Goal: Task Accomplishment & Management: Use online tool/utility

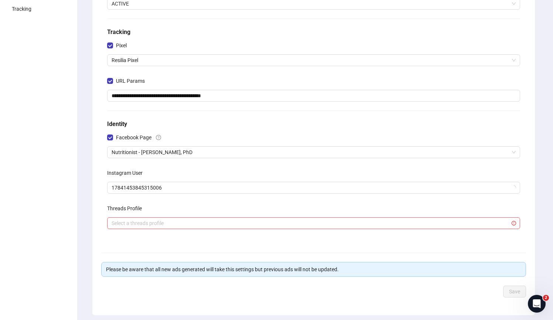
scroll to position [147, 0]
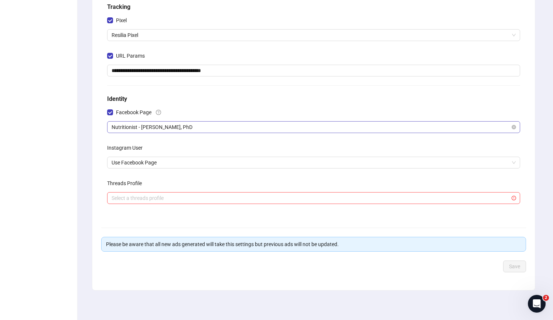
click at [174, 129] on span "Nutritionist - [PERSON_NAME], PhD" at bounding box center [314, 127] width 404 height 11
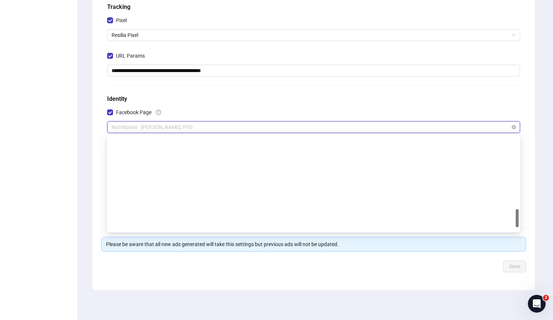
scroll to position [379, 0]
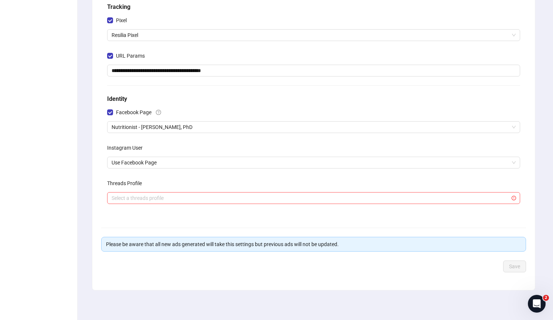
click at [199, 98] on h5 "Identity" at bounding box center [313, 99] width 413 height 9
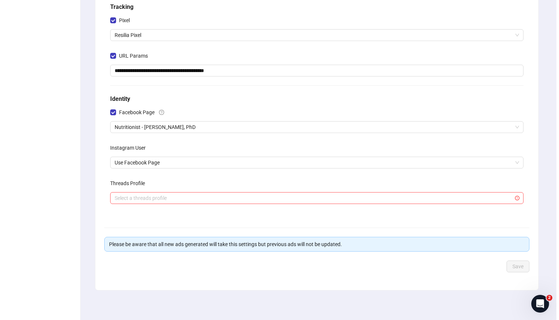
scroll to position [0, 0]
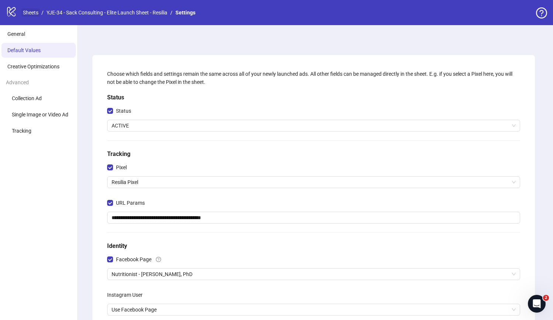
click at [23, 13] on link "Sheets" at bounding box center [30, 13] width 18 height 8
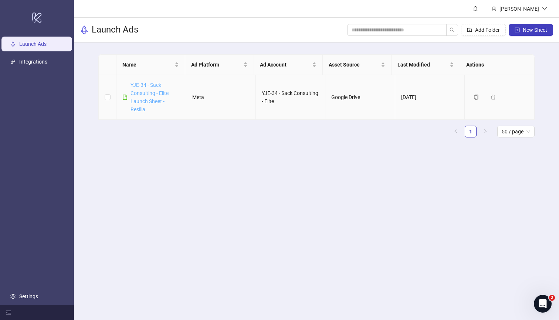
click at [155, 96] on link "YJE-34 - Sack Consulting - Elite Launch Sheet - Resilia" at bounding box center [149, 97] width 38 height 30
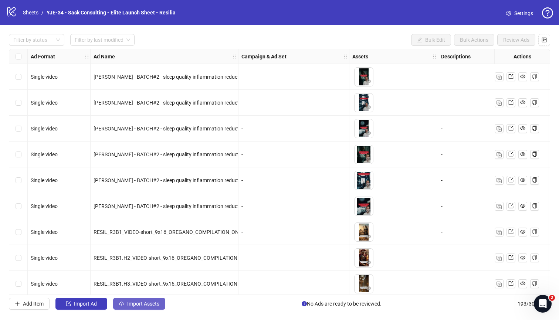
click at [134, 281] on span "Import Assets" at bounding box center [143, 304] width 32 height 6
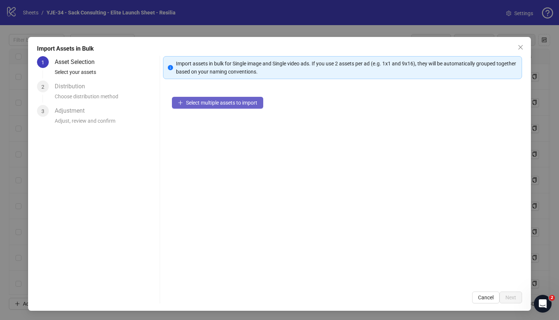
click at [187, 106] on button "Select multiple assets to import" at bounding box center [217, 103] width 91 height 12
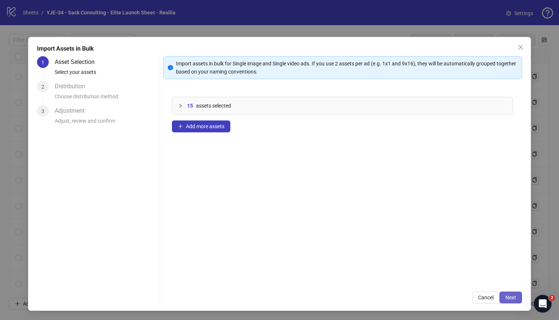
click at [443, 281] on button "Next" at bounding box center [510, 298] width 23 height 12
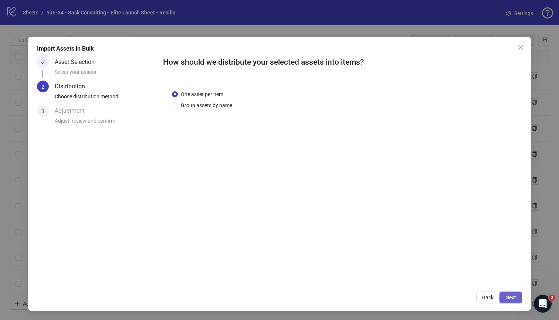
click at [443, 281] on span "Next" at bounding box center [510, 298] width 11 height 6
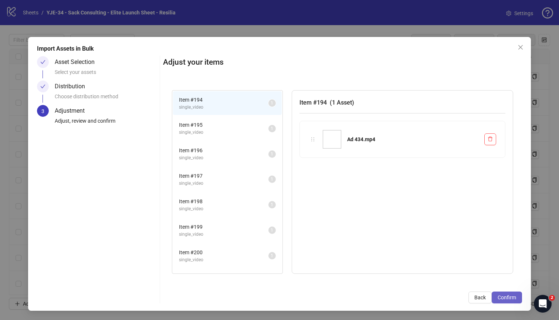
click at [443, 281] on button "Confirm" at bounding box center [507, 298] width 30 height 12
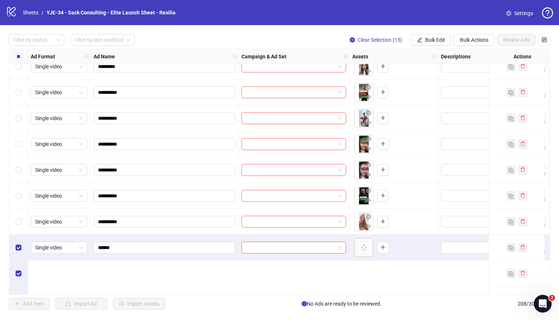
scroll to position [4744, 0]
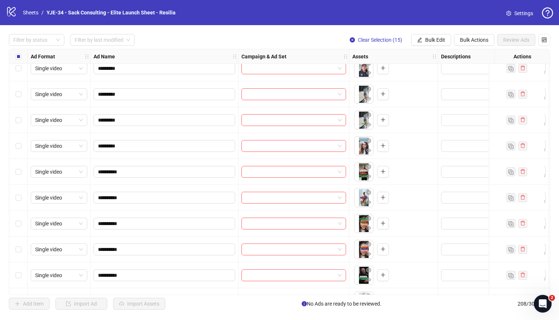
click at [20, 165] on div "Select row 188" at bounding box center [18, 172] width 18 height 26
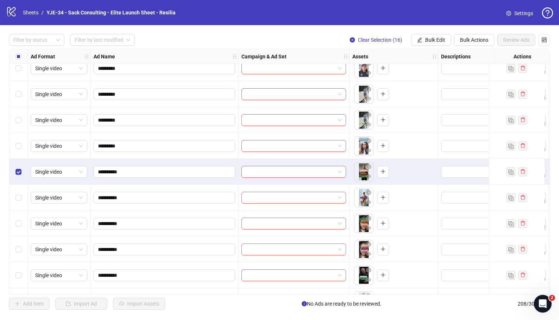
click at [23, 146] on div "Select row 187" at bounding box center [18, 146] width 18 height 26
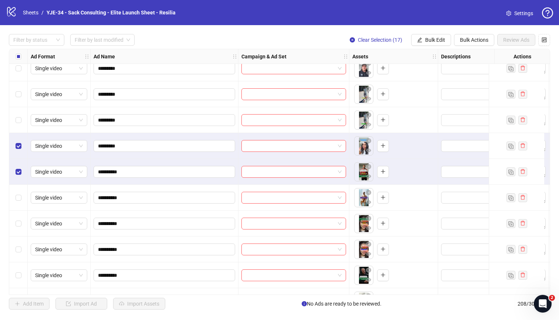
drag, startPoint x: 20, startPoint y: 193, endPoint x: 20, endPoint y: 216, distance: 22.9
click at [19, 193] on div "Select row 189" at bounding box center [18, 198] width 18 height 26
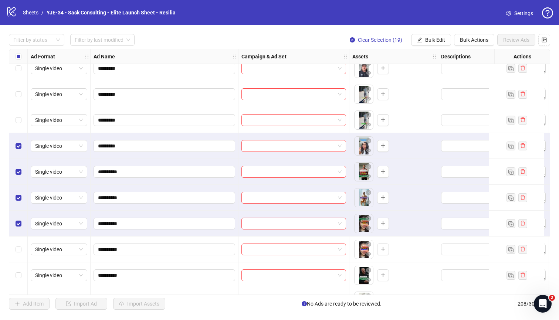
drag, startPoint x: 21, startPoint y: 251, endPoint x: 19, endPoint y: 254, distance: 4.3
click at [21, 251] on div "Select row 191" at bounding box center [18, 250] width 18 height 26
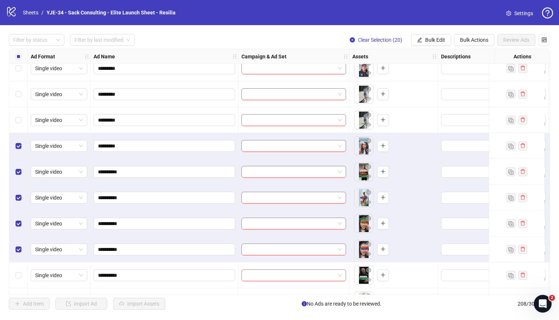
click at [17, 266] on div "Select row 192" at bounding box center [18, 275] width 18 height 26
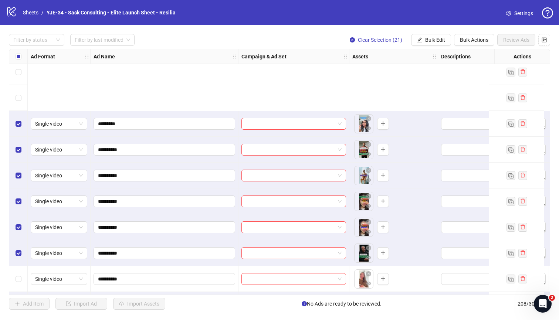
scroll to position [4874, 0]
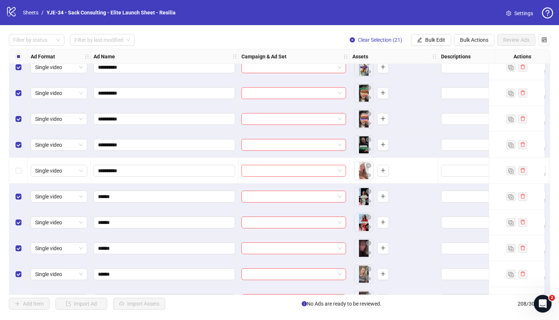
click at [20, 177] on div "Select row 193" at bounding box center [18, 171] width 18 height 26
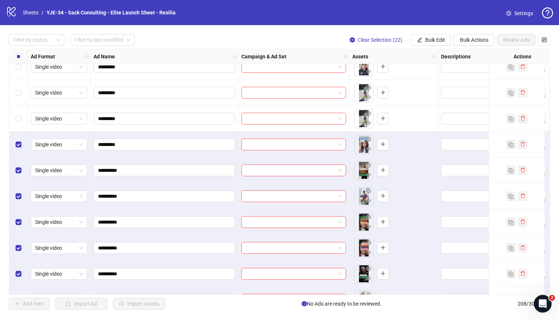
scroll to position [4713, 0]
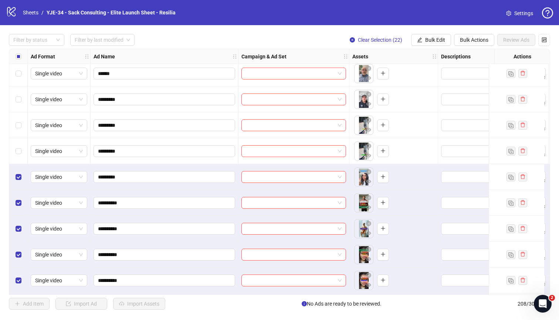
click at [18, 157] on div "Select row 186" at bounding box center [18, 151] width 18 height 26
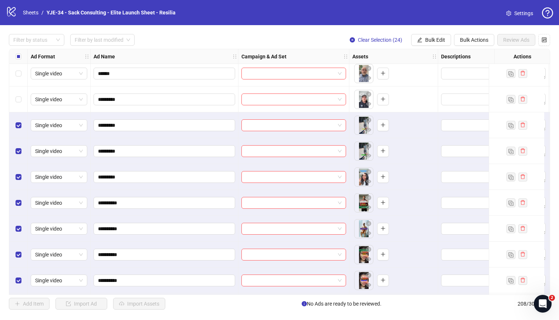
click at [14, 92] on div "Select row 184" at bounding box center [18, 100] width 18 height 26
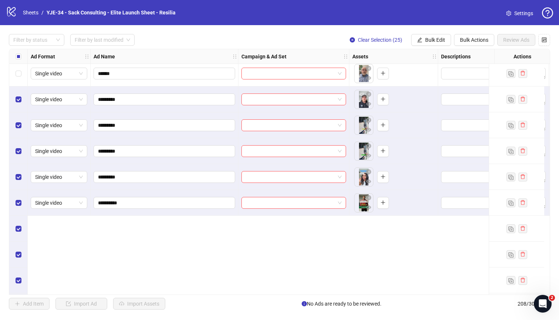
scroll to position [4595, 0]
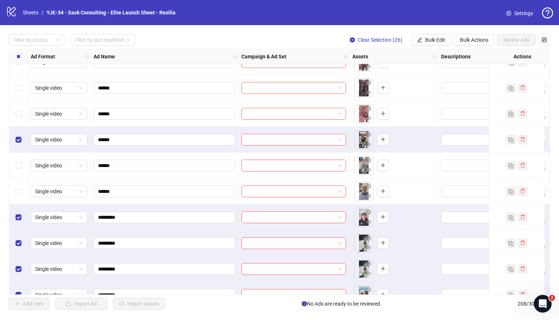
click at [13, 167] on div "Select row 182" at bounding box center [18, 166] width 18 height 26
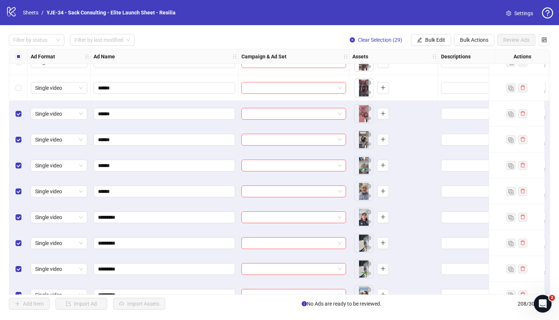
click at [18, 93] on div "Select row 179" at bounding box center [18, 88] width 18 height 26
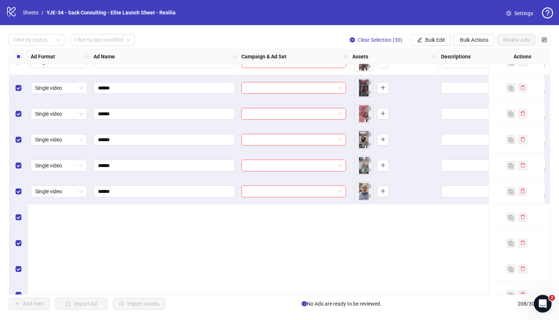
scroll to position [4471, 0]
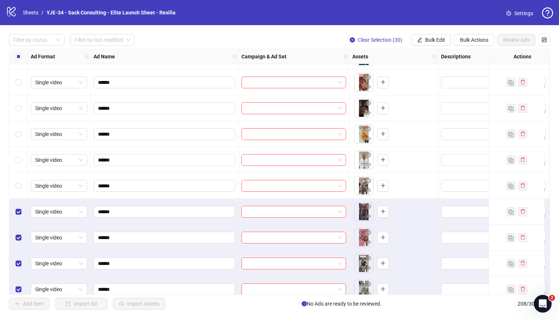
click at [22, 136] on div "Select row 176" at bounding box center [18, 134] width 18 height 26
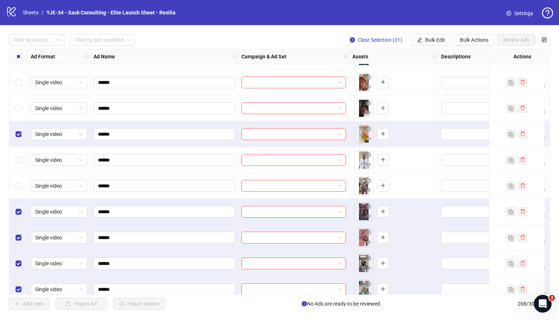
click at [13, 166] on div "Select row 177" at bounding box center [18, 160] width 18 height 26
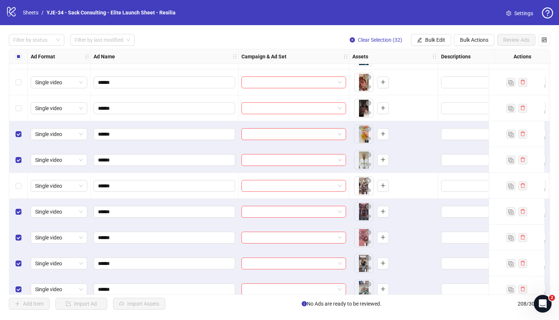
click at [21, 180] on div "Select row 178" at bounding box center [18, 186] width 18 height 26
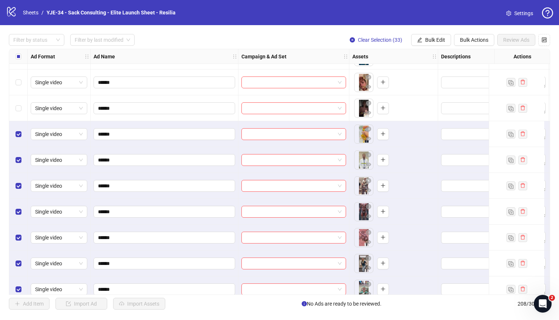
click at [21, 109] on div "Select row 175" at bounding box center [18, 108] width 18 height 26
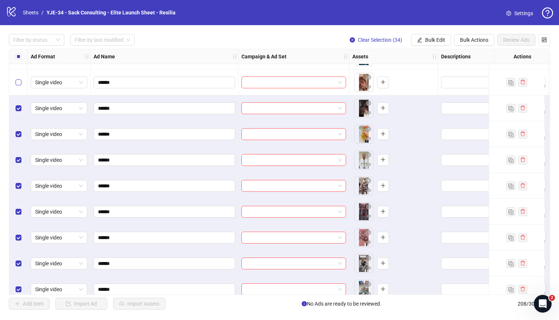
click at [17, 85] on label "Select row 174" at bounding box center [19, 82] width 6 height 8
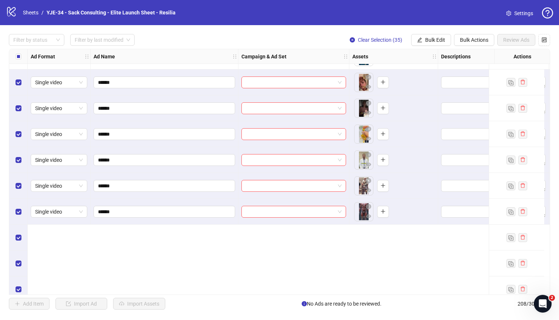
scroll to position [4361, 0]
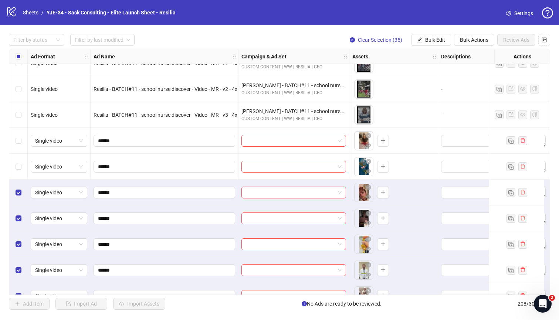
click at [22, 143] on div "Select row 172" at bounding box center [18, 141] width 18 height 26
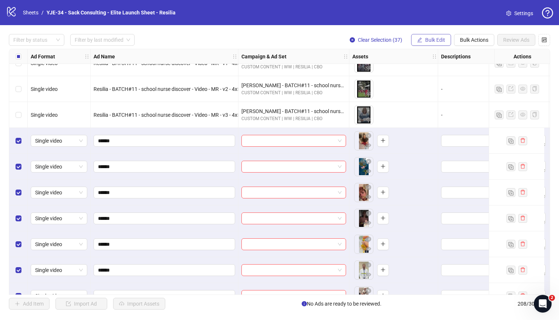
click at [423, 38] on button "Bulk Edit" at bounding box center [431, 40] width 40 height 12
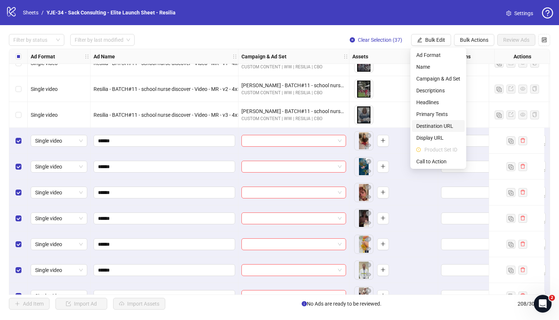
click at [436, 123] on span "Destination URL" at bounding box center [438, 126] width 44 height 8
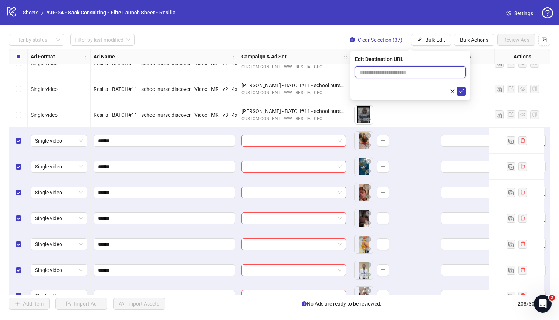
click at [379, 73] on input "text" at bounding box center [407, 72] width 96 height 8
paste input "**********"
type input "**********"
click at [443, 93] on icon "check" at bounding box center [461, 91] width 5 height 5
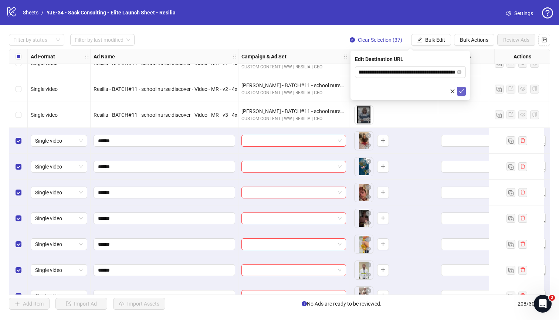
scroll to position [0, 0]
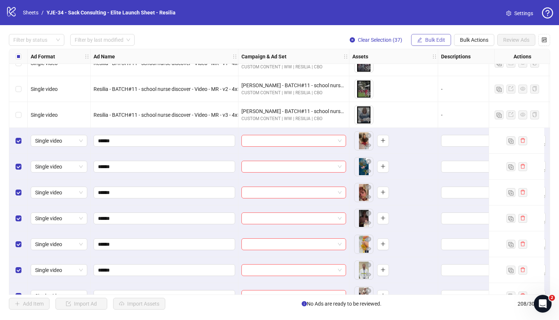
click at [429, 35] on button "Bulk Edit" at bounding box center [431, 40] width 40 height 12
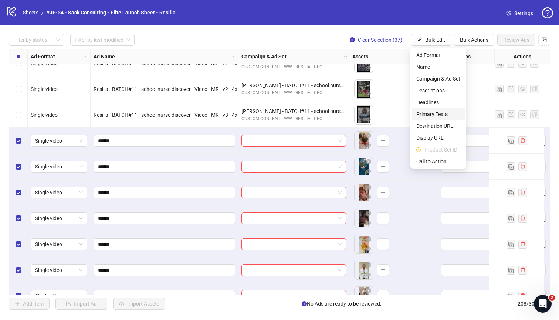
click at [437, 111] on span "Primary Texts" at bounding box center [438, 114] width 44 height 8
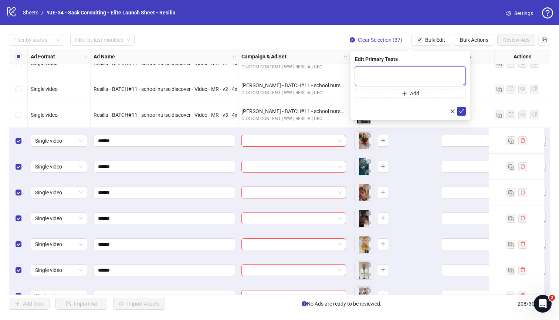
click at [406, 75] on textarea at bounding box center [410, 76] width 111 height 20
paste textarea "**********"
type textarea "**********"
click at [429, 94] on button "Add" at bounding box center [410, 93] width 111 height 9
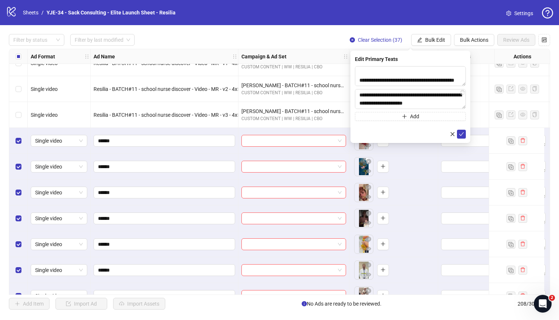
scroll to position [176, 0]
type textarea "**********"
click at [443, 135] on icon "check" at bounding box center [461, 134] width 5 height 5
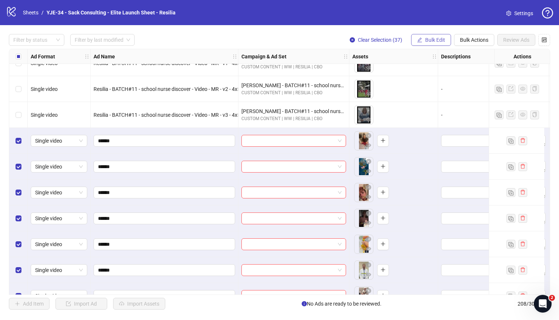
click at [429, 38] on span "Bulk Edit" at bounding box center [435, 40] width 20 height 6
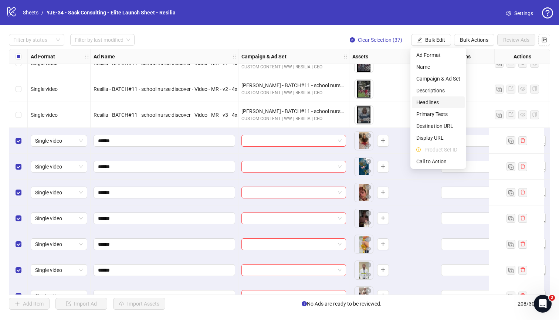
click at [439, 104] on span "Headlines" at bounding box center [438, 102] width 44 height 8
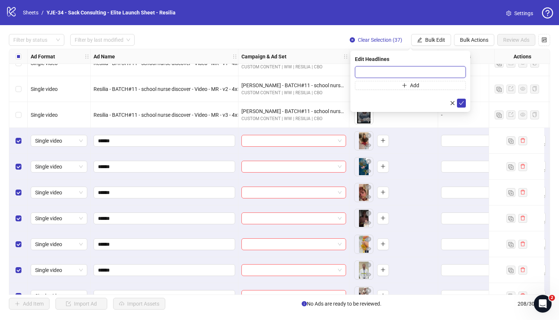
click at [409, 71] on input "text" at bounding box center [410, 72] width 111 height 12
paste input "**********"
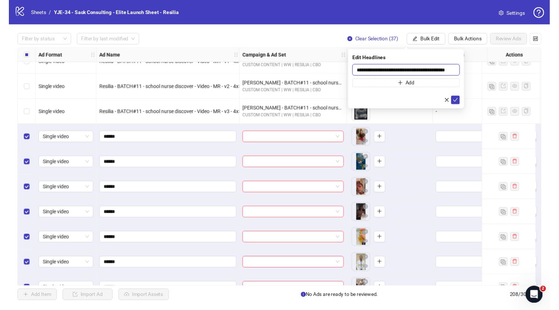
scroll to position [0, 13]
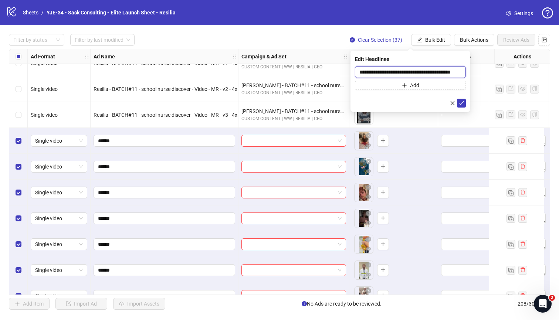
type input "**********"
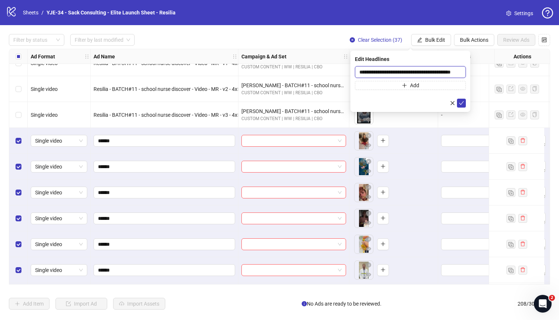
scroll to position [0, 0]
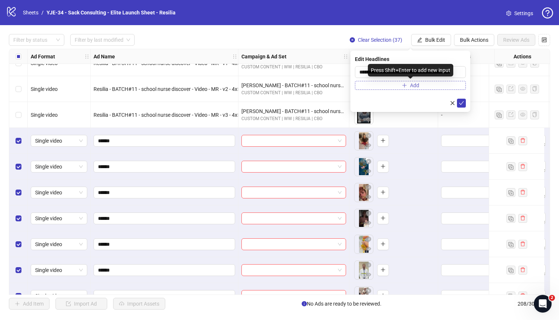
click at [406, 86] on icon "plus" at bounding box center [404, 85] width 5 height 5
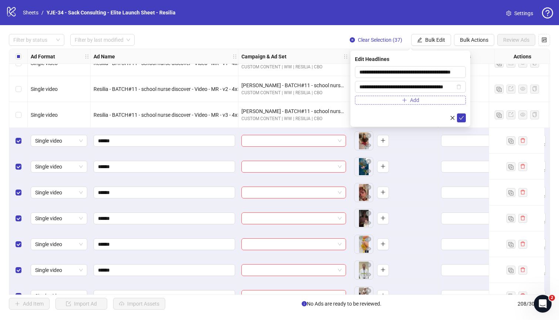
scroll to position [0, 10]
type input "**********"
click at [443, 118] on icon "check" at bounding box center [461, 117] width 5 height 5
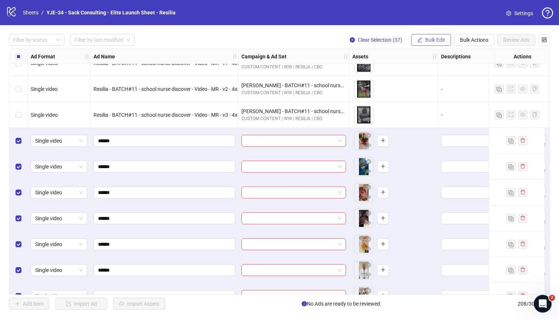
click at [427, 38] on span "Bulk Edit" at bounding box center [435, 40] width 20 height 6
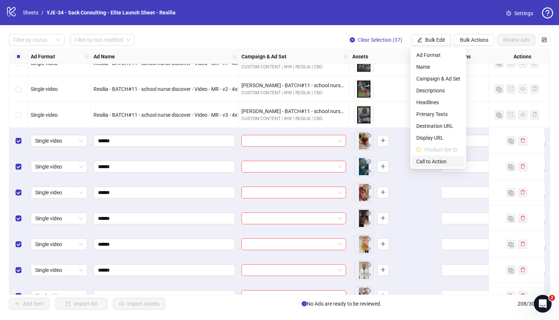
click at [436, 160] on span "Call to Action" at bounding box center [438, 161] width 44 height 8
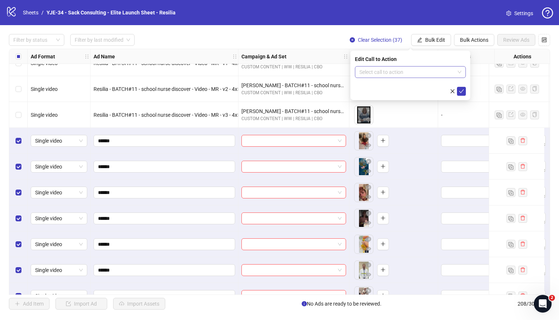
click at [377, 75] on input "search" at bounding box center [406, 72] width 95 height 11
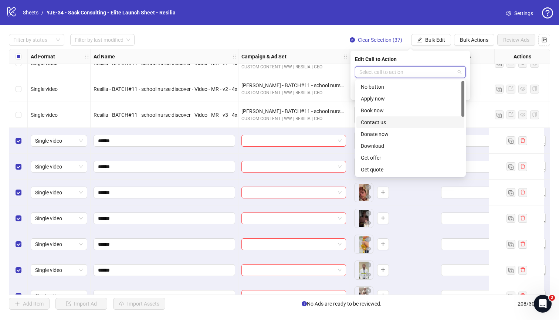
scroll to position [154, 0]
click at [376, 113] on div "Shop now" at bounding box center [410, 110] width 99 height 8
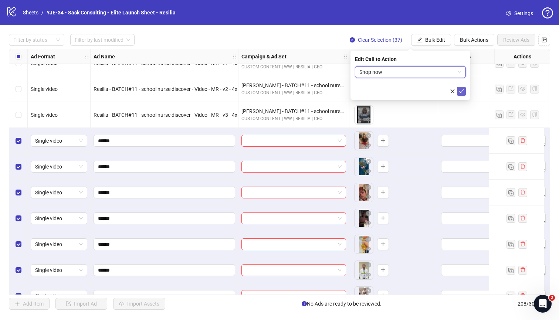
click at [443, 89] on icon "check" at bounding box center [461, 91] width 5 height 5
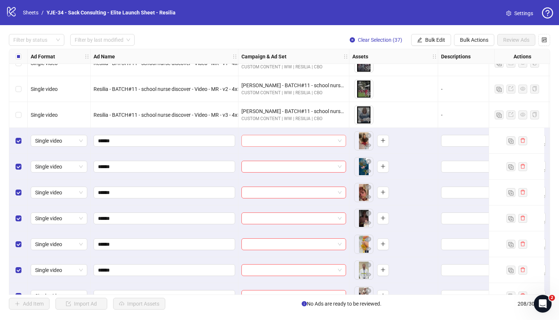
click at [269, 136] on input "search" at bounding box center [290, 140] width 89 height 11
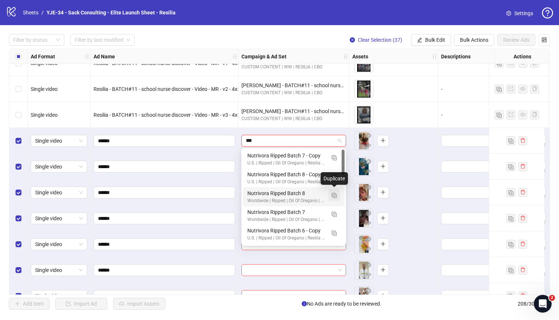
click at [332, 195] on img "button" at bounding box center [334, 195] width 5 height 5
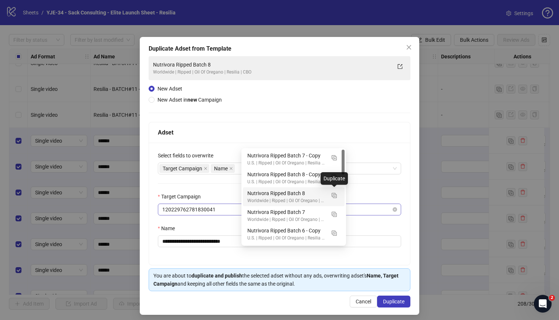
type input "***"
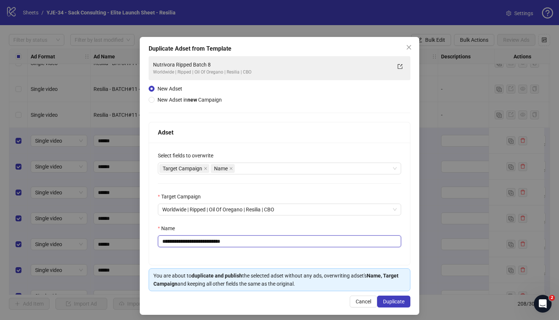
drag, startPoint x: 250, startPoint y: 241, endPoint x: 215, endPoint y: 243, distance: 35.5
click at [215, 243] on input "**********" at bounding box center [279, 241] width 243 height 12
click at [246, 168] on div "Target Campaign Name" at bounding box center [275, 168] width 233 height 10
type input "**********"
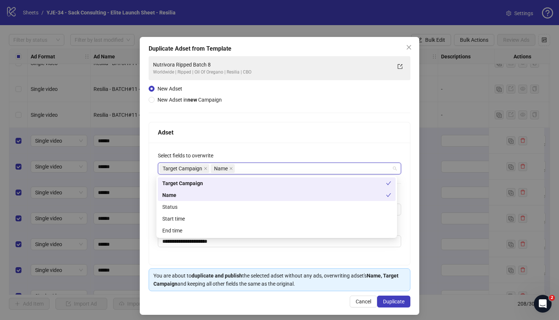
type input "*"
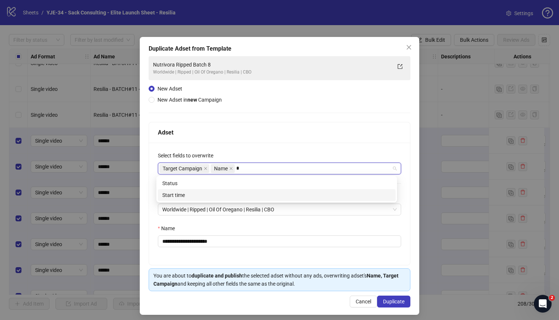
click at [234, 196] on div "Start time" at bounding box center [276, 195] width 229 height 8
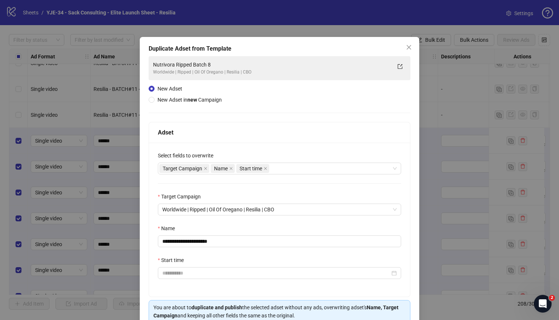
click at [217, 257] on div "Start time" at bounding box center [279, 261] width 243 height 11
click at [210, 271] on input "Start time" at bounding box center [276, 273] width 228 height 8
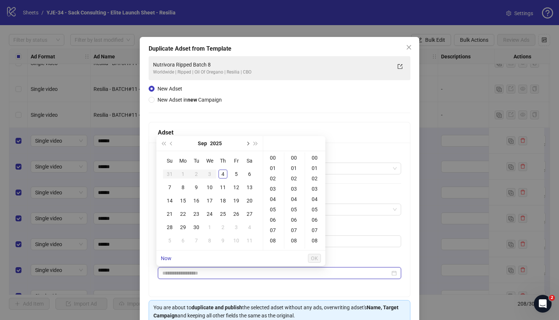
type input "**********"
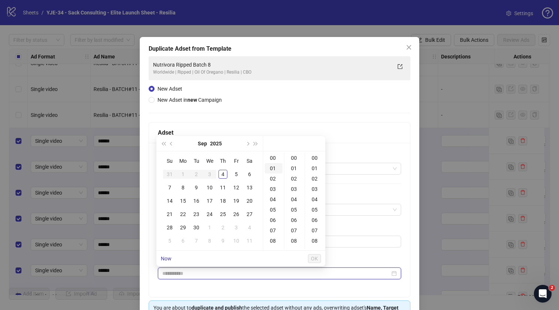
type input "**********"
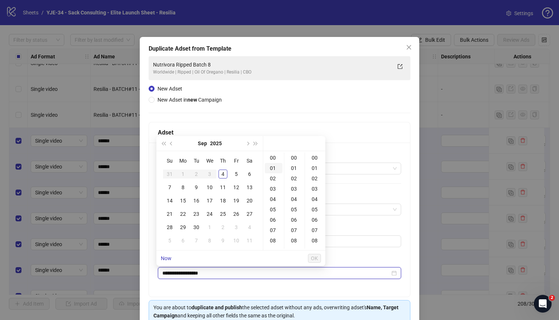
type input "**********"
click at [224, 174] on div "4" at bounding box center [222, 174] width 9 height 9
click at [275, 159] on div "00" at bounding box center [274, 158] width 18 height 10
click at [272, 188] on div "03" at bounding box center [274, 189] width 18 height 10
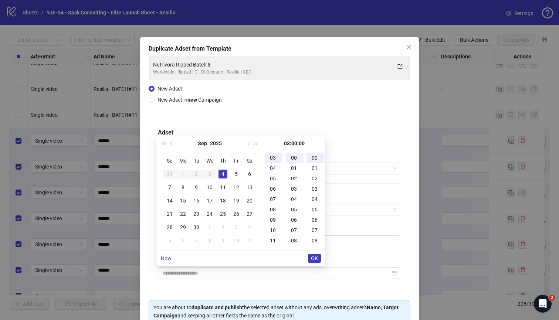
type input "**********"
click at [311, 256] on span "OK" at bounding box center [314, 258] width 7 height 6
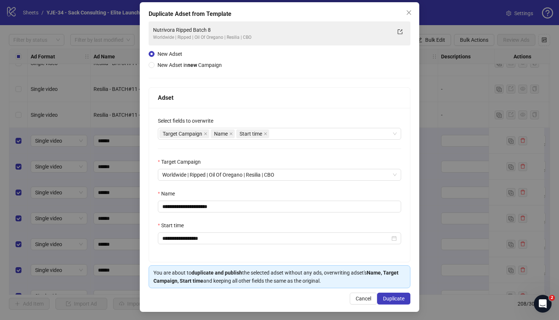
scroll to position [36, 0]
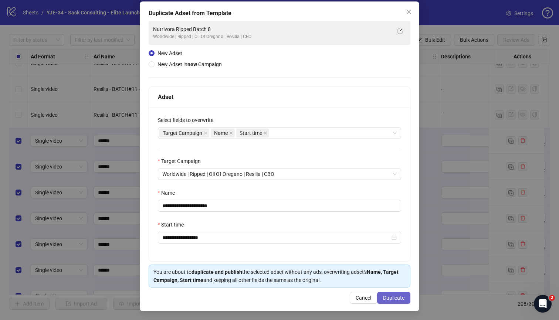
click at [383, 281] on span "Duplicate" at bounding box center [393, 298] width 21 height 6
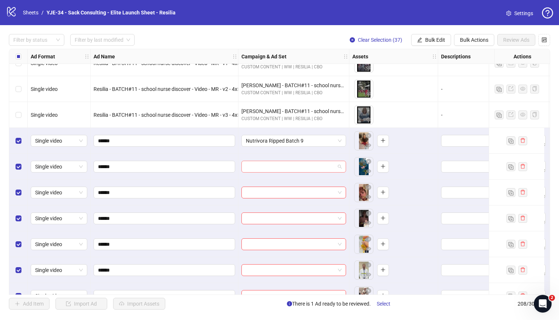
click at [300, 171] on input "search" at bounding box center [290, 166] width 89 height 11
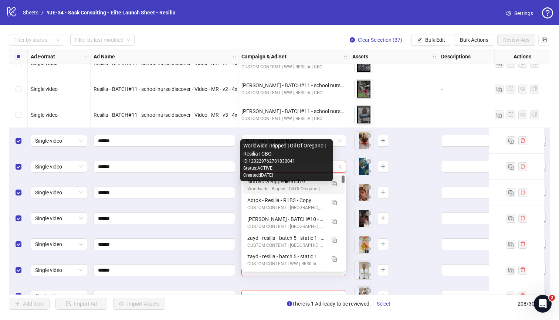
click at [298, 189] on div "Worldwide | Ripped | Oil Of Oregano | Resilia | CBO" at bounding box center [286, 189] width 78 height 7
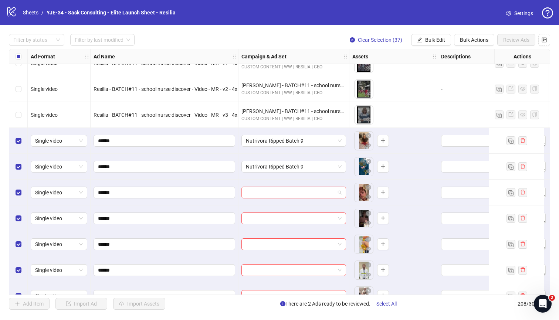
click at [295, 192] on input "search" at bounding box center [290, 192] width 89 height 11
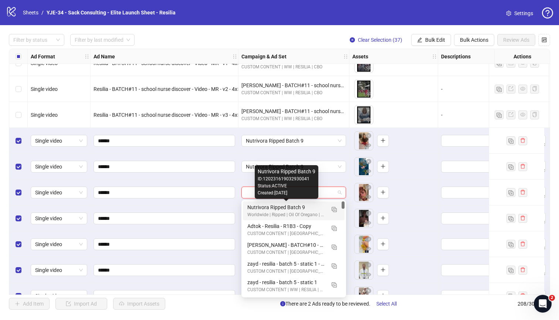
click at [288, 207] on div "Nutrivora Ripped Batch 9" at bounding box center [286, 207] width 78 height 8
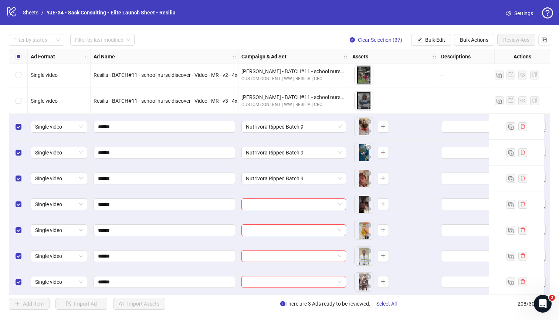
scroll to position [4392, 0]
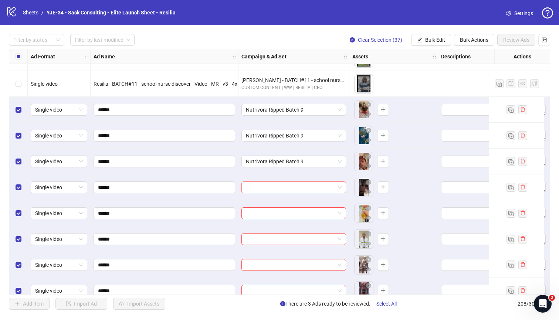
click at [286, 185] on input "search" at bounding box center [290, 187] width 89 height 11
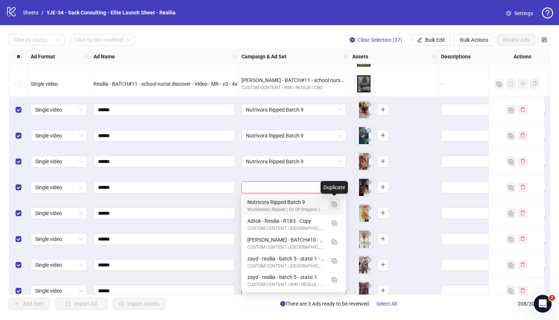
click at [332, 204] on img "button" at bounding box center [334, 204] width 5 height 5
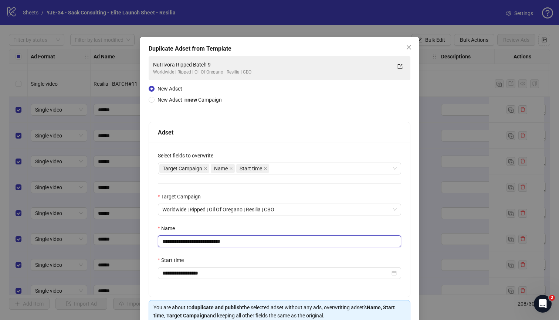
drag, startPoint x: 247, startPoint y: 240, endPoint x: 216, endPoint y: 240, distance: 31.1
click at [216, 240] on input "**********" at bounding box center [279, 241] width 243 height 12
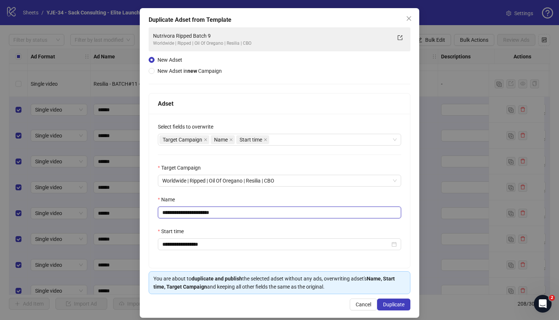
scroll to position [36, 0]
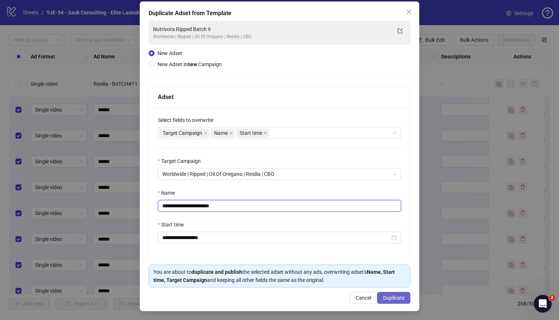
type input "**********"
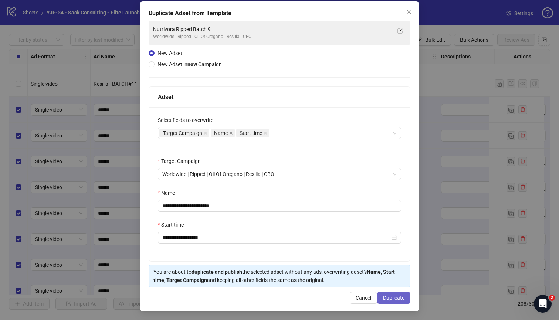
click at [383, 281] on span "Duplicate" at bounding box center [393, 298] width 21 height 6
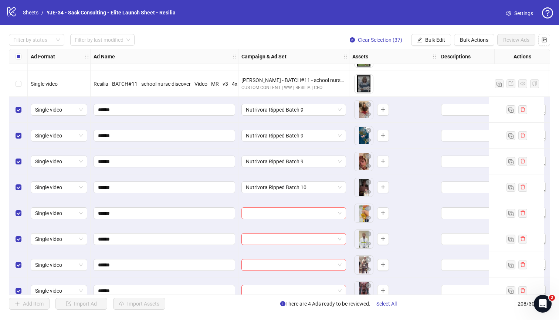
click at [267, 214] on input "search" at bounding box center [290, 213] width 89 height 11
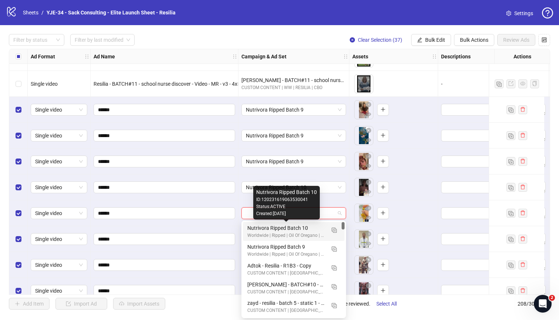
click at [270, 227] on div "Nutrivora Ripped Batch 10" at bounding box center [286, 228] width 78 height 8
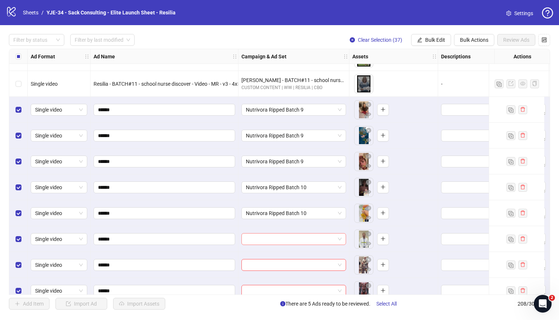
click at [269, 238] on input "search" at bounding box center [290, 239] width 89 height 11
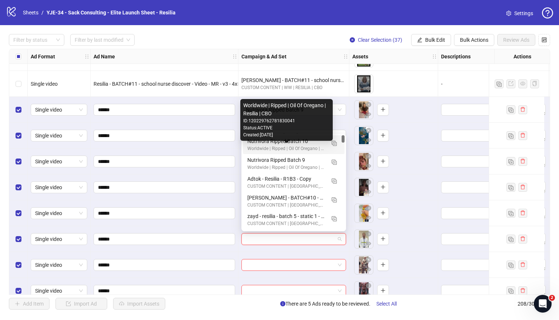
click at [268, 148] on div "Worldwide | Ripped | Oil Of Oregano | Resilia | CBO" at bounding box center [286, 148] width 78 height 7
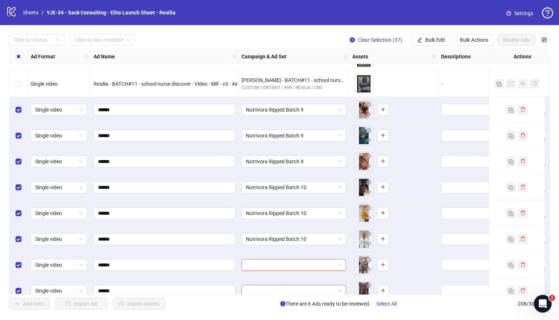
scroll to position [4523, 0]
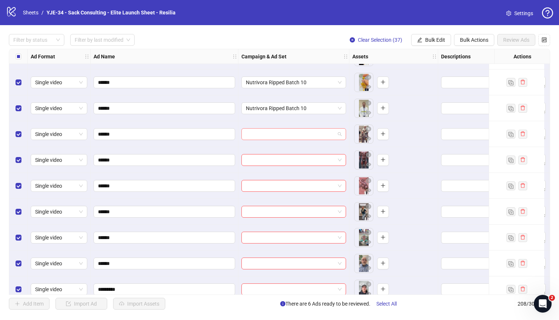
click at [256, 137] on input "search" at bounding box center [290, 134] width 89 height 11
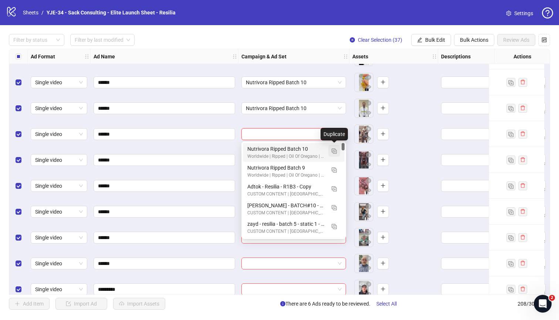
click at [335, 150] on img "button" at bounding box center [334, 151] width 5 height 5
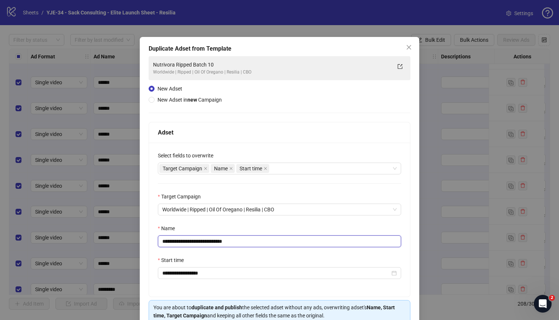
drag, startPoint x: 244, startPoint y: 244, endPoint x: 218, endPoint y: 245, distance: 25.9
click at [218, 245] on input "**********" at bounding box center [279, 241] width 243 height 12
click at [250, 238] on input "**********" at bounding box center [279, 241] width 243 height 12
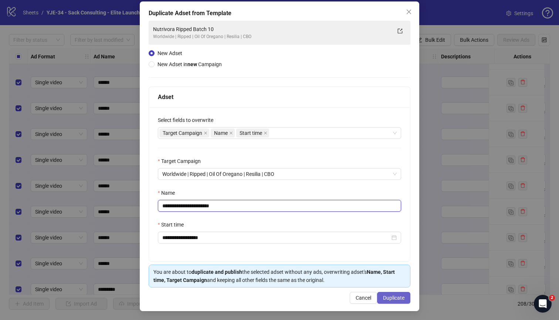
type input "**********"
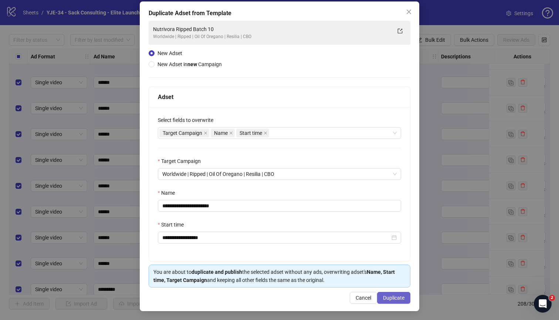
click at [386, 281] on span "Duplicate" at bounding box center [393, 298] width 21 height 6
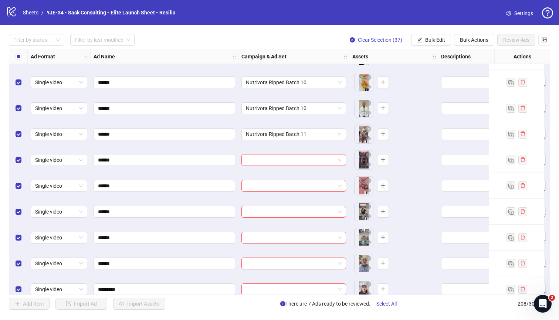
scroll to position [4538, 0]
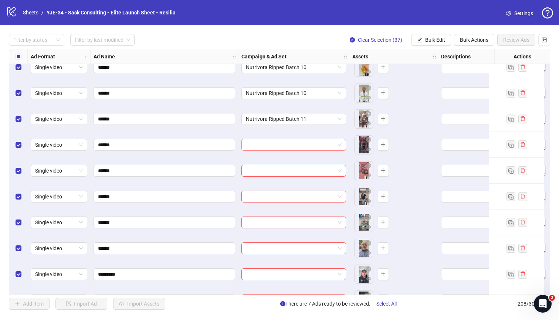
click at [280, 145] on input "search" at bounding box center [290, 144] width 89 height 11
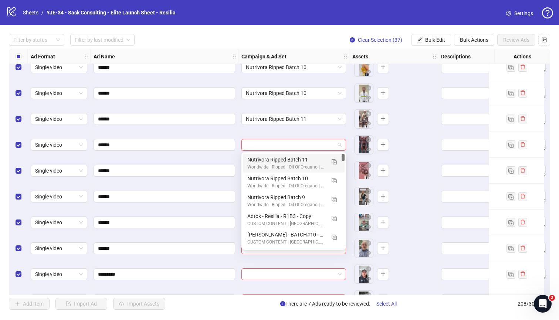
click at [279, 161] on div "Nutrivora Ripped Batch 11" at bounding box center [286, 160] width 78 height 8
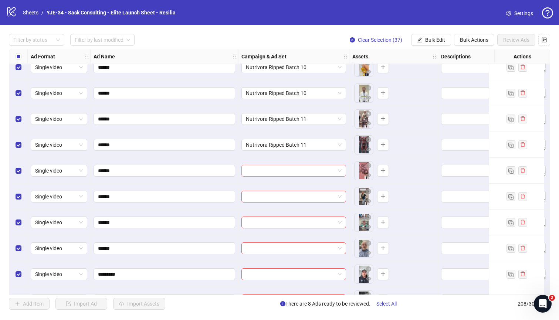
click at [274, 168] on input "search" at bounding box center [290, 170] width 89 height 11
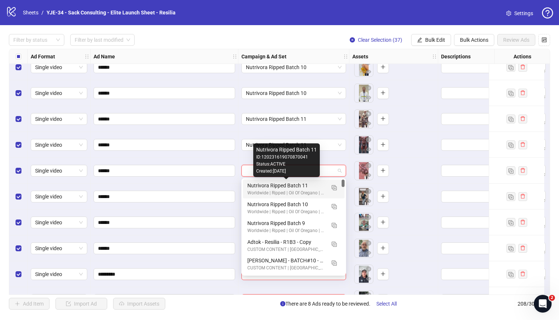
click at [273, 184] on div "Nutrivora Ripped Batch 11" at bounding box center [286, 186] width 78 height 8
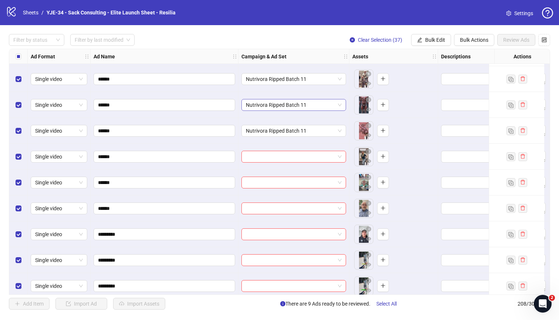
scroll to position [4579, 0]
click at [283, 155] on input "search" at bounding box center [290, 155] width 89 height 11
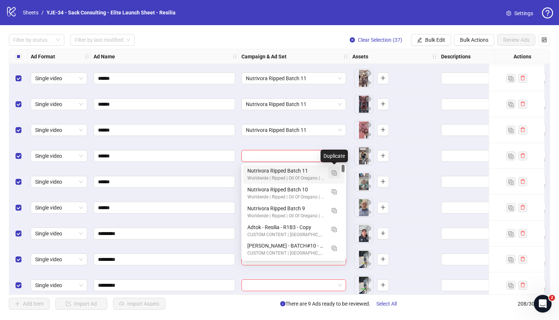
click at [334, 174] on img "button" at bounding box center [334, 172] width 5 height 5
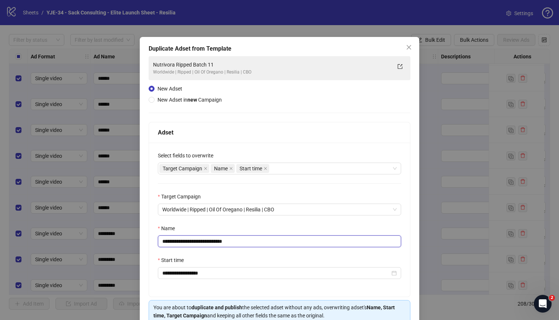
drag, startPoint x: 245, startPoint y: 243, endPoint x: 219, endPoint y: 244, distance: 25.9
click at [219, 243] on input "**********" at bounding box center [279, 241] width 243 height 12
type input "**********"
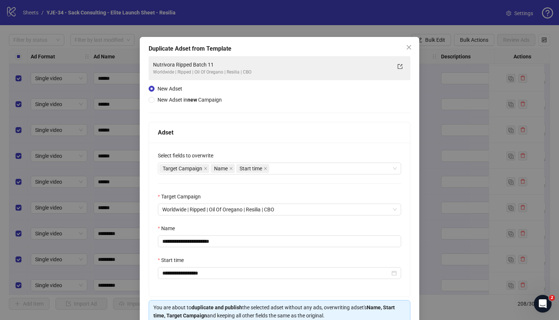
click at [234, 230] on div "Name" at bounding box center [279, 229] width 243 height 11
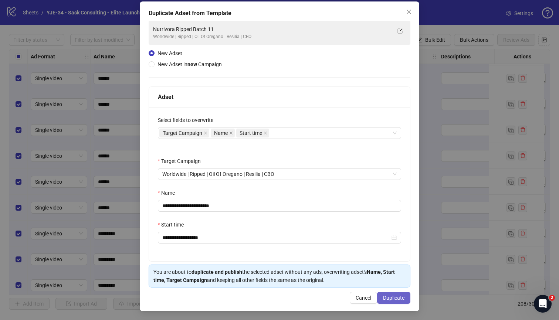
click at [396, 281] on button "Duplicate" at bounding box center [393, 298] width 33 height 12
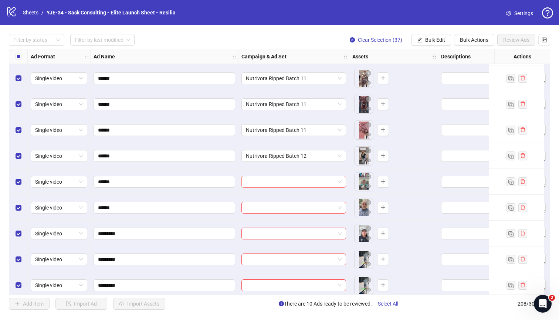
click at [295, 179] on input "search" at bounding box center [290, 181] width 89 height 11
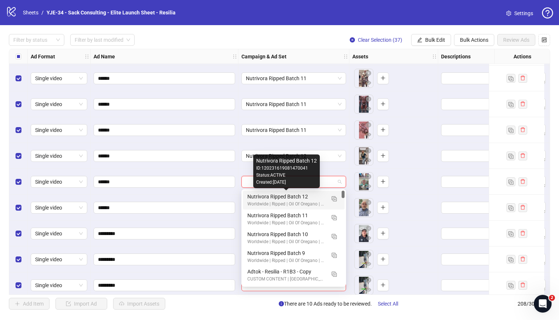
click at [288, 193] on div "Nutrivora Ripped Batch 12" at bounding box center [286, 197] width 78 height 8
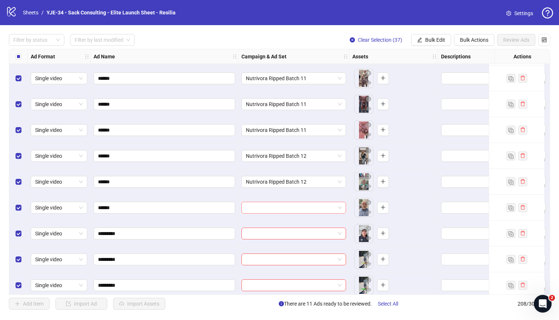
click at [285, 203] on input "search" at bounding box center [290, 207] width 89 height 11
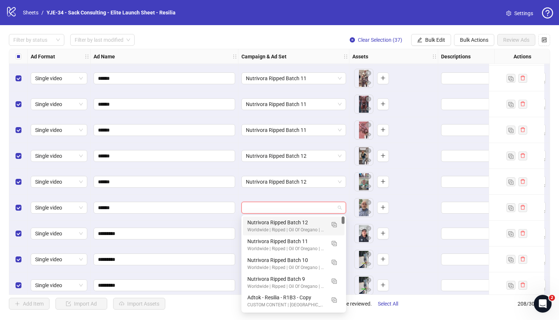
click at [281, 221] on div "Nutrivora Ripped Batch 12" at bounding box center [286, 222] width 78 height 8
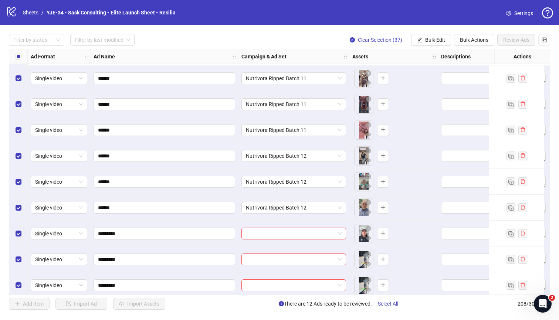
scroll to position [4627, 0]
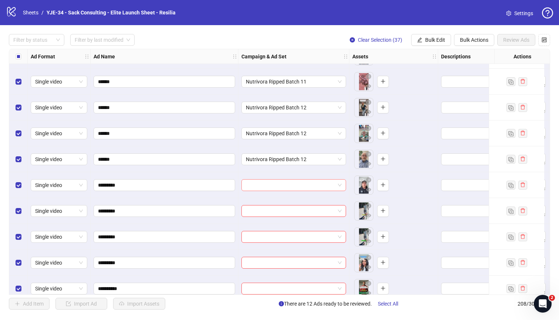
click at [281, 186] on input "search" at bounding box center [290, 185] width 89 height 11
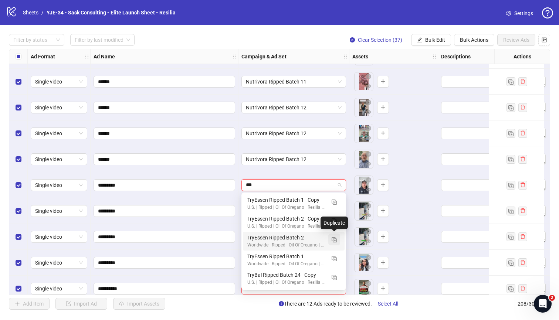
click at [332, 238] on img "button" at bounding box center [334, 239] width 5 height 5
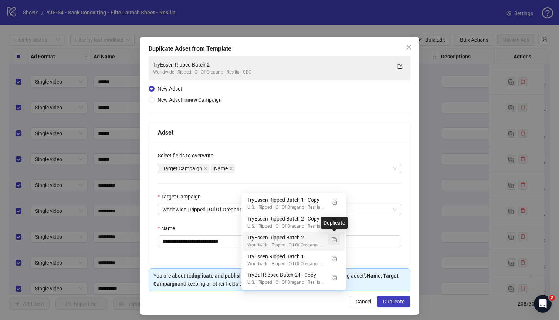
type input "***"
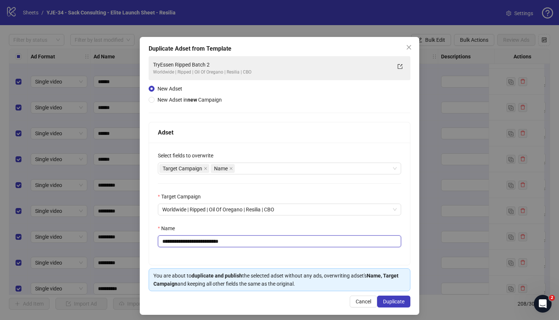
drag, startPoint x: 244, startPoint y: 247, endPoint x: 216, endPoint y: 244, distance: 28.2
click at [216, 244] on input "**********" at bounding box center [279, 241] width 243 height 12
click at [254, 169] on div "Target Campaign Name" at bounding box center [275, 168] width 233 height 10
type input "**********"
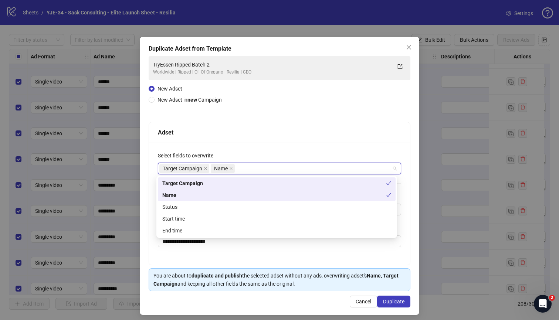
type input "*"
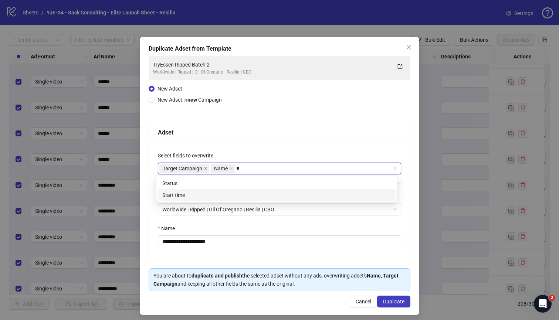
click at [251, 193] on div "Start time" at bounding box center [276, 195] width 229 height 8
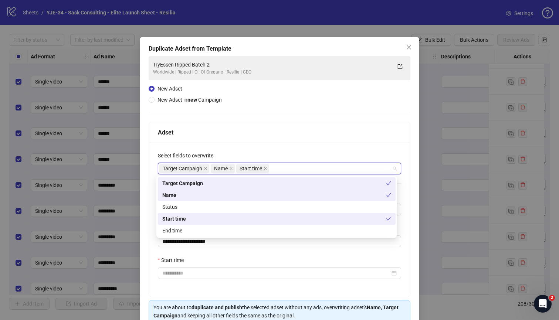
click at [268, 151] on div "**********" at bounding box center [279, 220] width 261 height 154
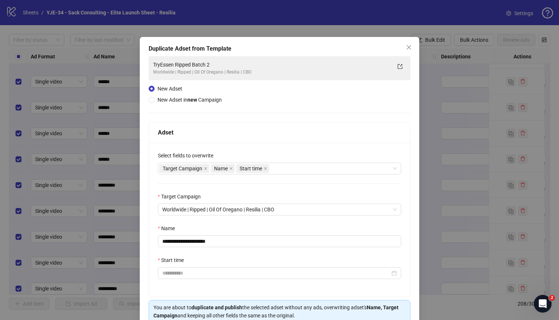
scroll to position [36, 0]
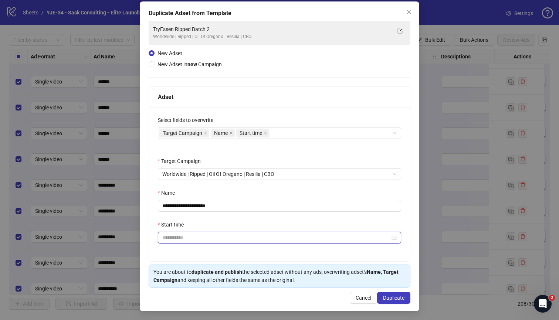
click at [229, 238] on input "Start time" at bounding box center [276, 238] width 228 height 8
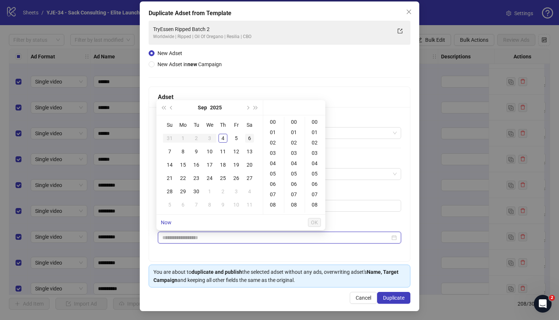
type input "**********"
click at [274, 150] on div "03" at bounding box center [274, 153] width 18 height 10
type input "**********"
click at [315, 223] on span "OK" at bounding box center [314, 223] width 7 height 6
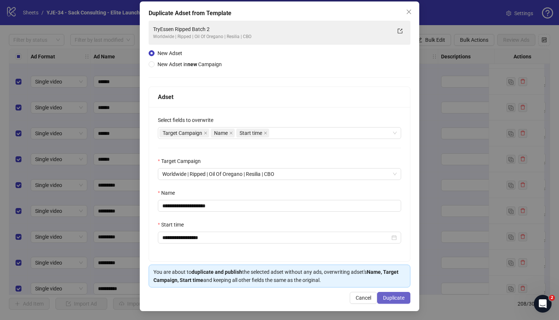
click at [383, 281] on span "Duplicate" at bounding box center [393, 298] width 21 height 6
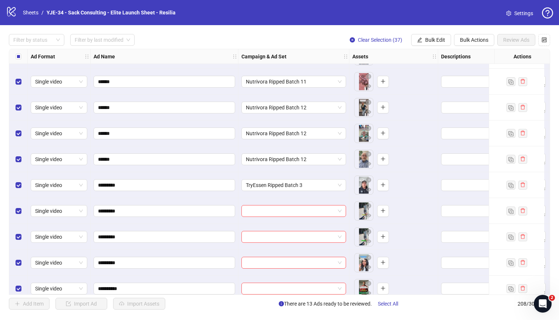
scroll to position [4653, 0]
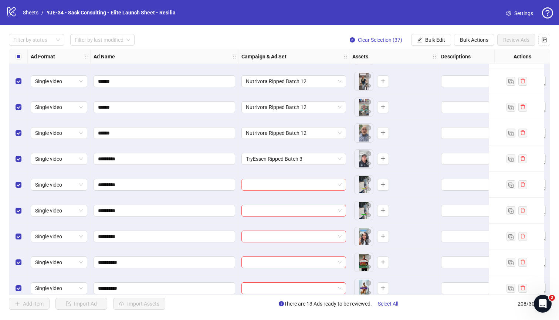
click at [258, 185] on input "search" at bounding box center [290, 184] width 89 height 11
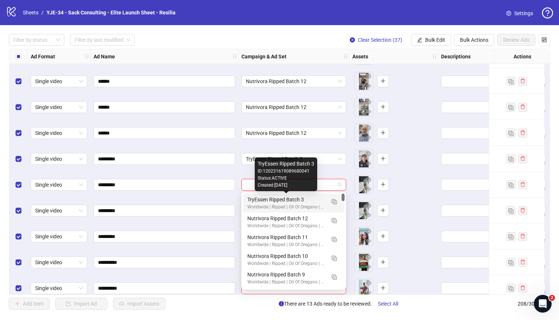
click at [258, 201] on div "TryEssen Ripped Batch 3" at bounding box center [286, 200] width 78 height 8
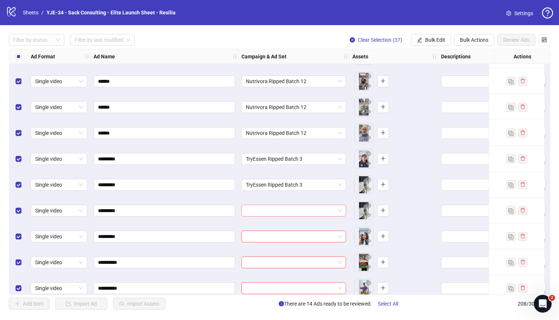
click at [257, 207] on input "search" at bounding box center [290, 210] width 89 height 11
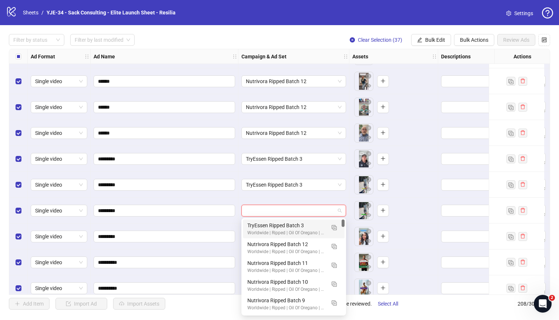
click at [256, 225] on div "TryEssen Ripped Batch 3" at bounding box center [286, 225] width 78 height 8
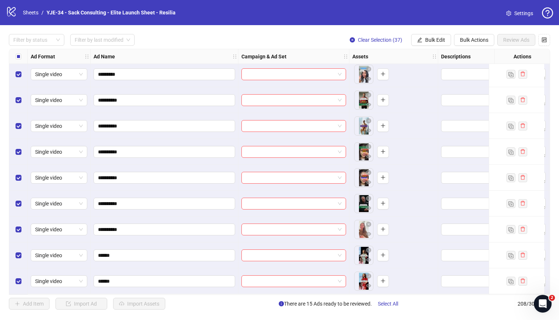
scroll to position [4776, 0]
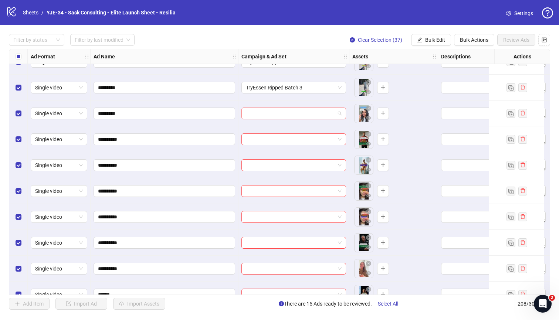
click at [298, 112] on input "search" at bounding box center [290, 113] width 89 height 11
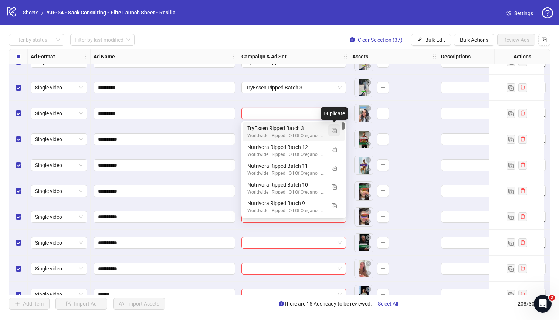
click at [331, 130] on button "button" at bounding box center [334, 130] width 12 height 12
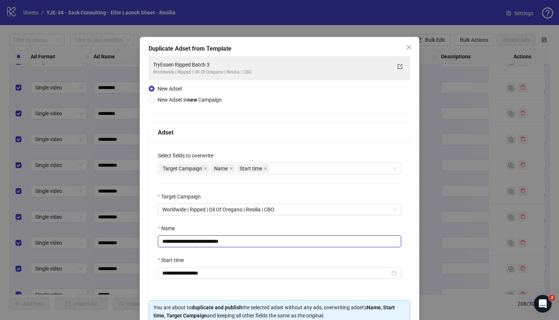
drag, startPoint x: 244, startPoint y: 242, endPoint x: 216, endPoint y: 242, distance: 28.1
click at [216, 242] on input "**********" at bounding box center [279, 241] width 243 height 12
type input "**********"
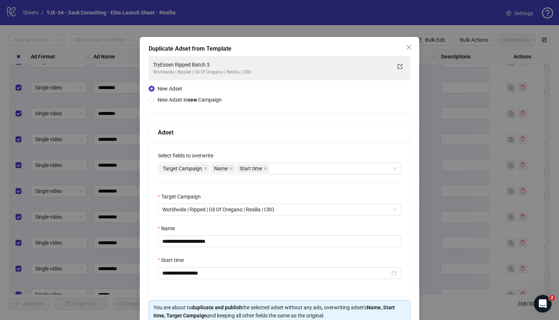
click at [251, 228] on div "Name" at bounding box center [279, 229] width 243 height 11
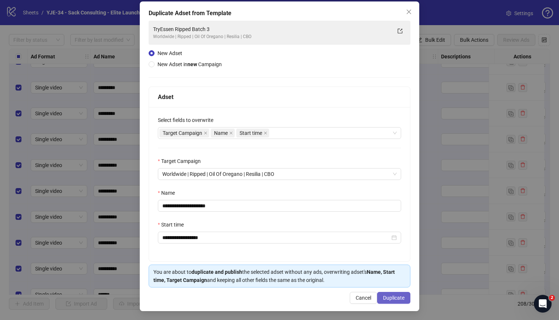
click at [383, 281] on span "Duplicate" at bounding box center [393, 298] width 21 height 6
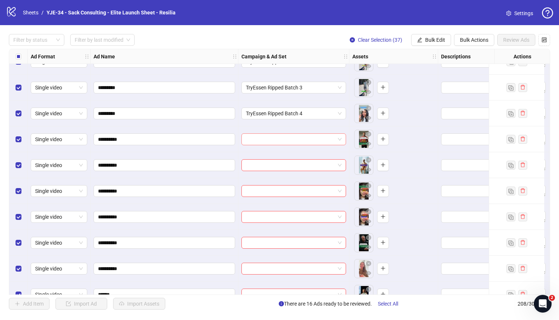
click at [268, 143] on input "search" at bounding box center [290, 139] width 89 height 11
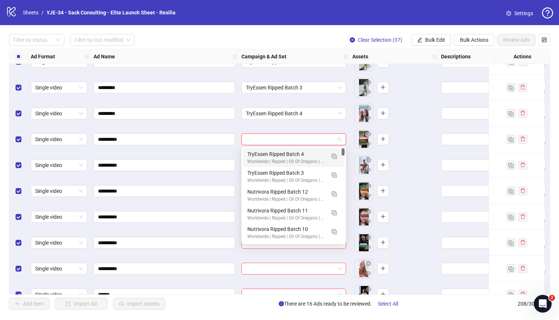
click at [268, 153] on div "TryEssen Ripped Batch 4" at bounding box center [286, 154] width 78 height 8
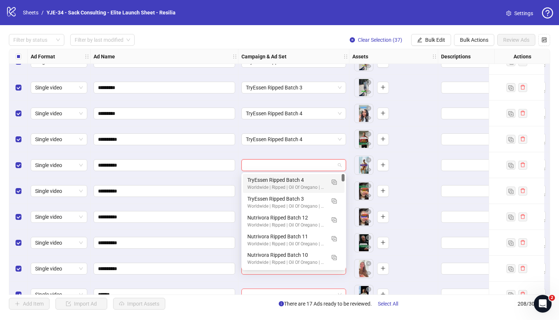
click at [267, 161] on input "search" at bounding box center [290, 165] width 89 height 11
click at [264, 175] on div "TryEssen Ripped Batch 4 Worldwide | Ripped | Oil Of Oregano | Resilia | CBO" at bounding box center [294, 183] width 102 height 19
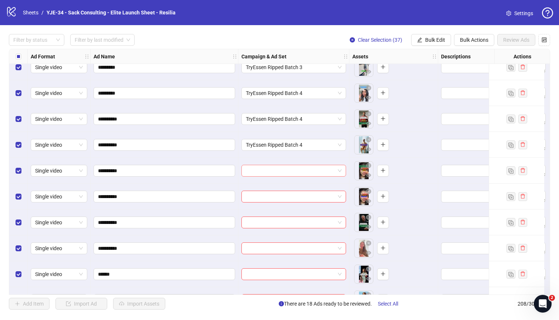
scroll to position [4815, 0]
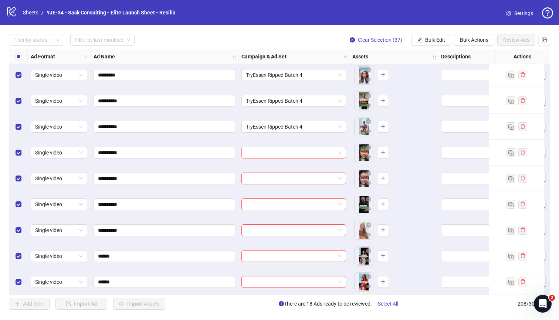
click at [276, 151] on input "search" at bounding box center [290, 152] width 89 height 11
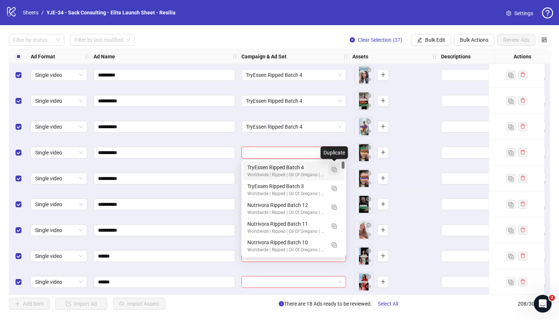
click at [334, 169] on img "button" at bounding box center [334, 169] width 5 height 5
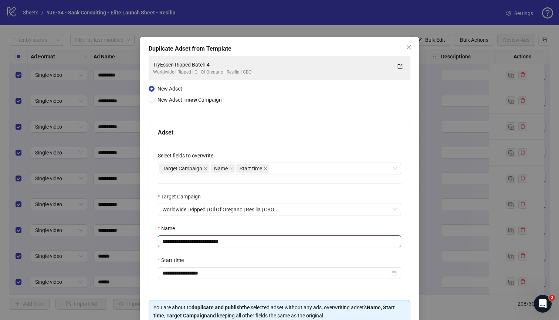
drag, startPoint x: 245, startPoint y: 245, endPoint x: 216, endPoint y: 245, distance: 29.2
click at [216, 245] on input "**********" at bounding box center [279, 241] width 243 height 12
type input "**********"
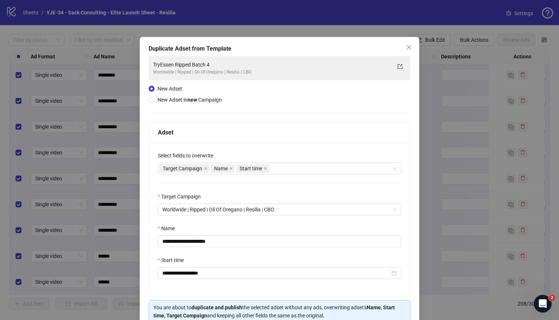
click at [238, 228] on div "Name" at bounding box center [279, 229] width 243 height 11
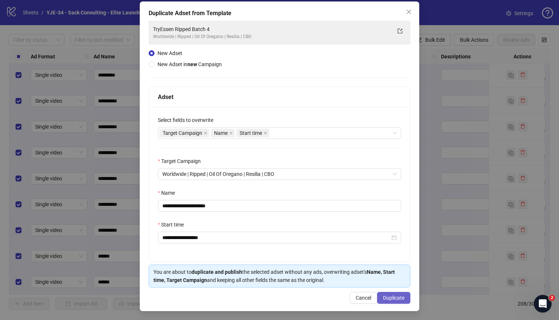
click at [378, 281] on button "Duplicate" at bounding box center [393, 298] width 33 height 12
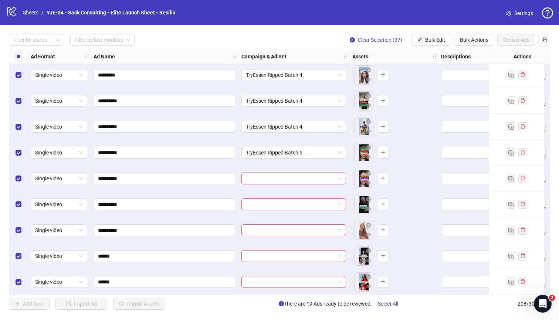
click at [275, 183] on input "search" at bounding box center [290, 178] width 89 height 11
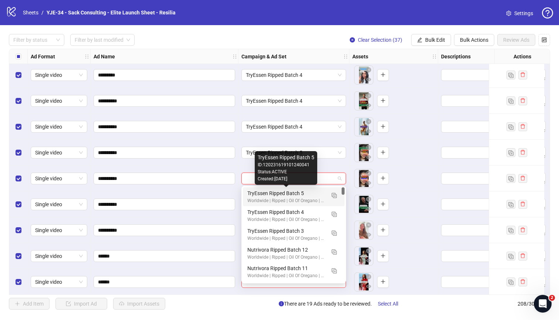
click at [274, 191] on div "TryEssen Ripped Batch 5" at bounding box center [286, 193] width 78 height 8
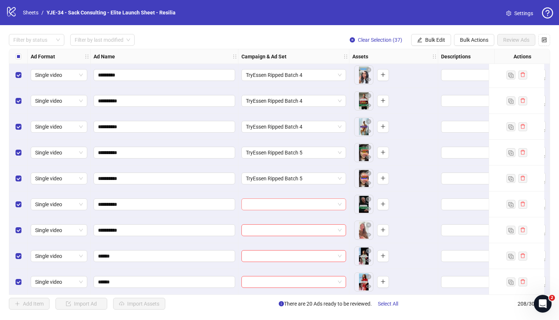
click at [269, 200] on input "search" at bounding box center [290, 204] width 89 height 11
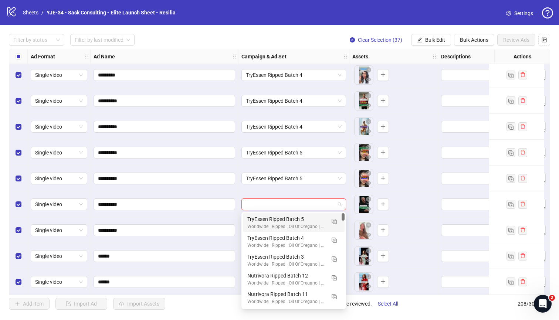
click at [265, 221] on div "TryEssen Ripped Batch 5" at bounding box center [286, 219] width 78 height 8
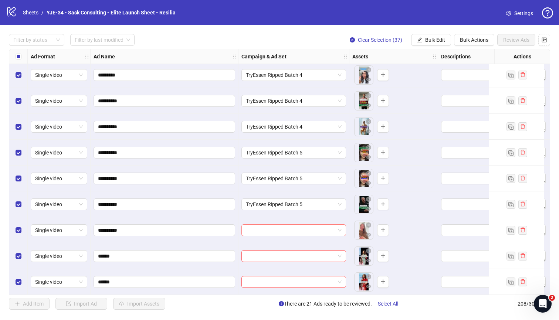
click at [264, 234] on input "search" at bounding box center [290, 230] width 89 height 11
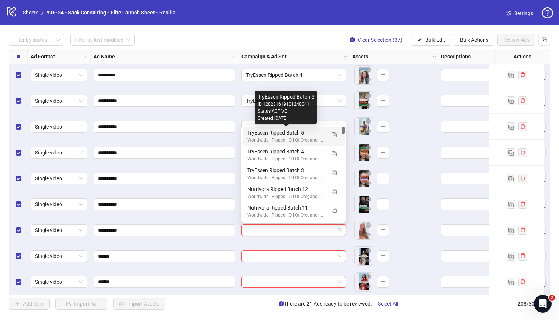
click at [251, 136] on div "TryEssen Ripped Batch 5" at bounding box center [286, 133] width 78 height 8
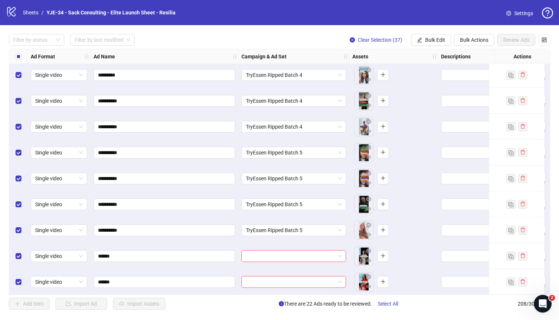
scroll to position [4844, 0]
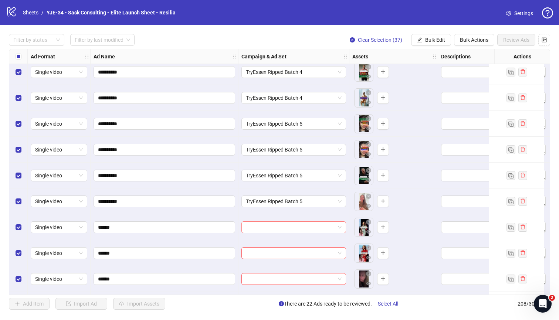
click at [252, 224] on input "search" at bounding box center [290, 227] width 89 height 11
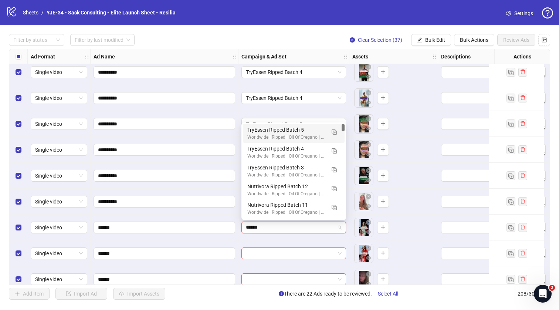
type input "******"
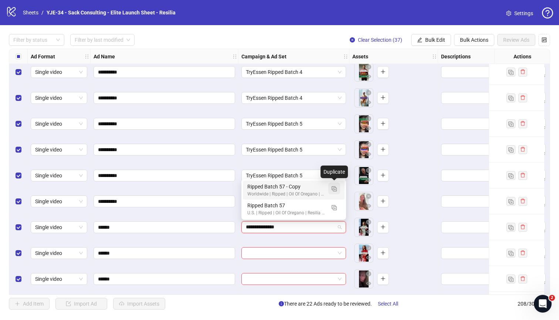
click at [333, 189] on img "button" at bounding box center [334, 188] width 5 height 5
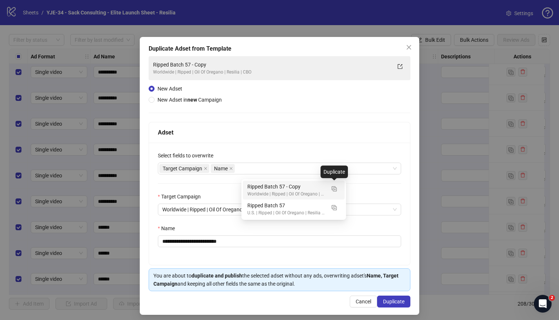
type input "**********"
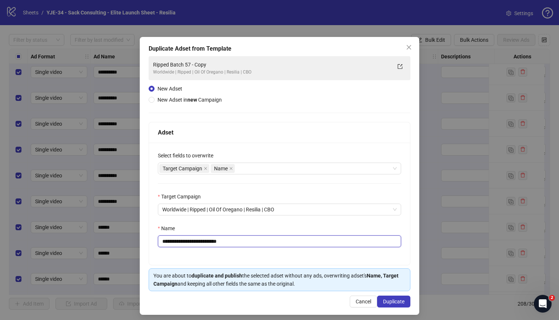
drag, startPoint x: 238, startPoint y: 242, endPoint x: 197, endPoint y: 243, distance: 41.4
click at [197, 243] on input "**********" at bounding box center [279, 241] width 243 height 12
click at [260, 170] on div "Target Campaign Name" at bounding box center [275, 168] width 233 height 10
type input "**********"
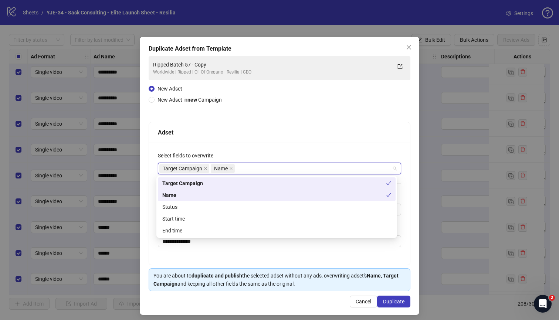
type input "*"
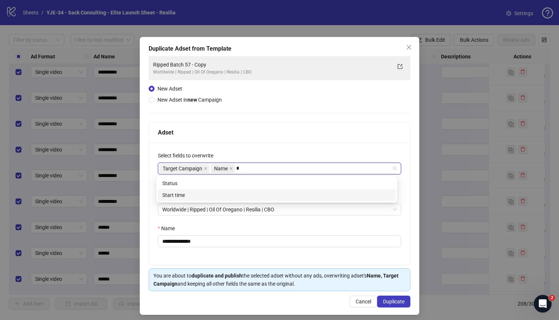
click at [238, 195] on div "Start time" at bounding box center [276, 195] width 229 height 8
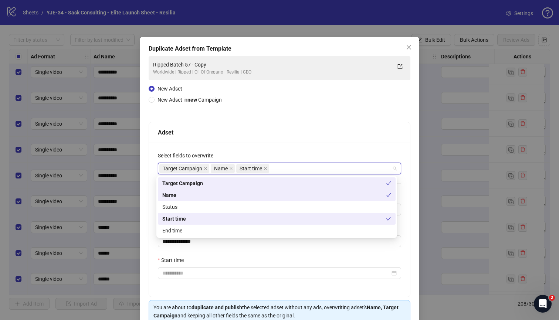
click at [282, 152] on div "Select fields to overwrite" at bounding box center [279, 157] width 243 height 11
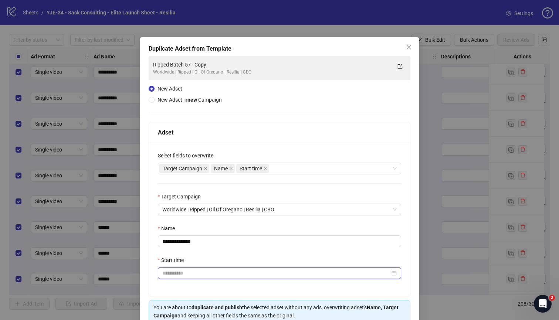
click at [233, 272] on input "Start time" at bounding box center [276, 273] width 228 height 8
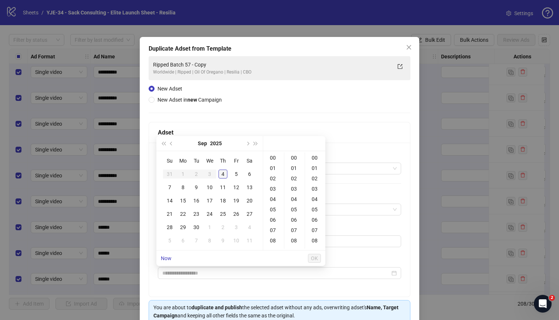
click at [225, 172] on div "4" at bounding box center [222, 174] width 9 height 9
click at [273, 187] on div "03" at bounding box center [274, 189] width 18 height 10
type input "**********"
click at [310, 257] on button "OK" at bounding box center [314, 258] width 13 height 9
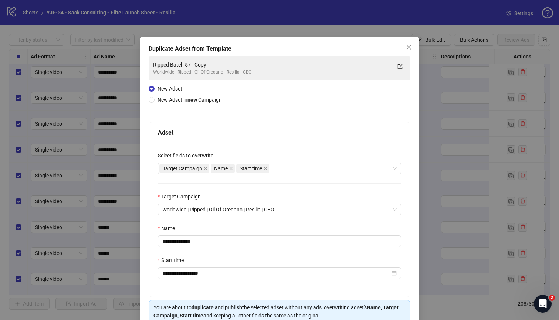
scroll to position [36, 0]
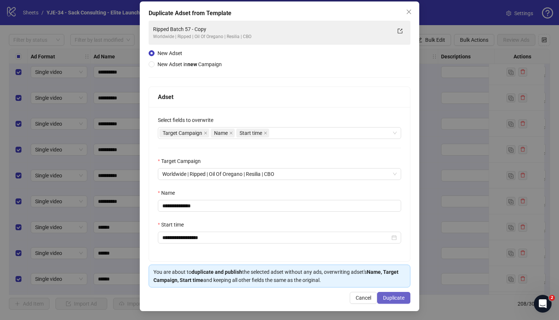
click at [383, 281] on span "Duplicate" at bounding box center [393, 298] width 21 height 6
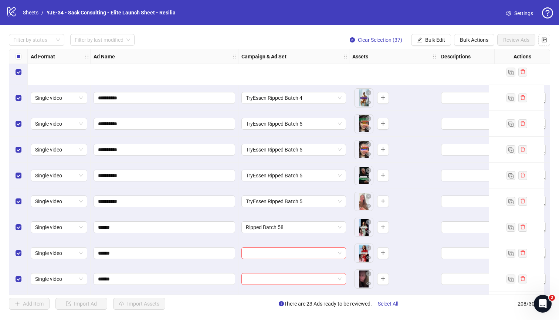
scroll to position [4933, 0]
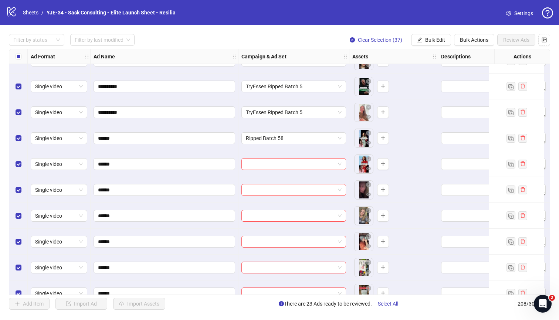
click at [267, 157] on div at bounding box center [293, 164] width 111 height 26
click at [267, 162] on input "search" at bounding box center [290, 164] width 89 height 11
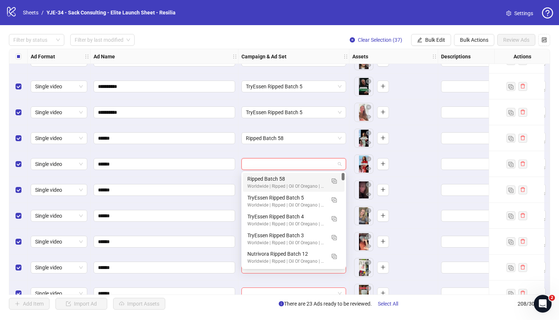
click at [267, 178] on div "Ripped Batch 58" at bounding box center [286, 179] width 78 height 8
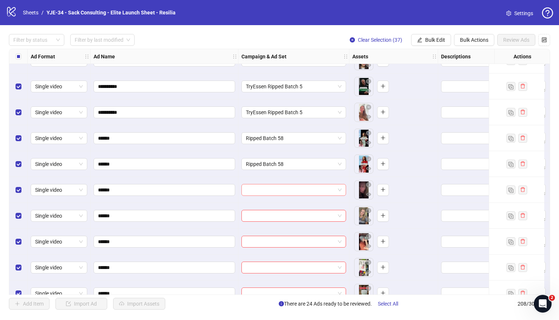
click at [264, 191] on input "search" at bounding box center [290, 189] width 89 height 11
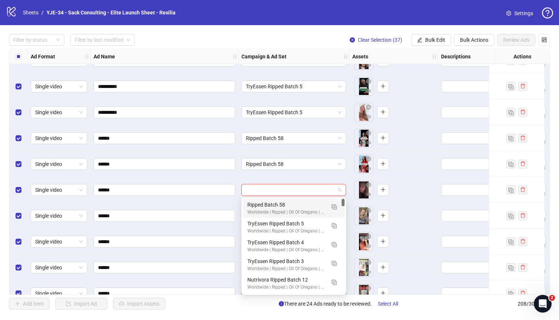
click at [262, 202] on div "Ripped Batch 58" at bounding box center [286, 205] width 78 height 8
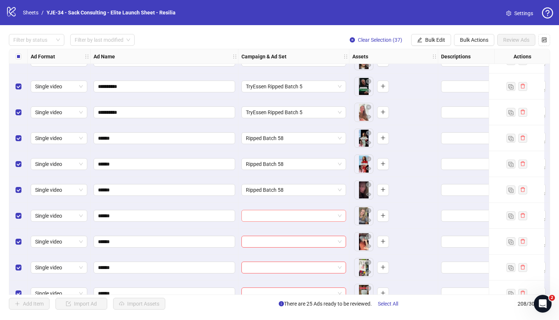
click at [261, 216] on input "search" at bounding box center [290, 215] width 89 height 11
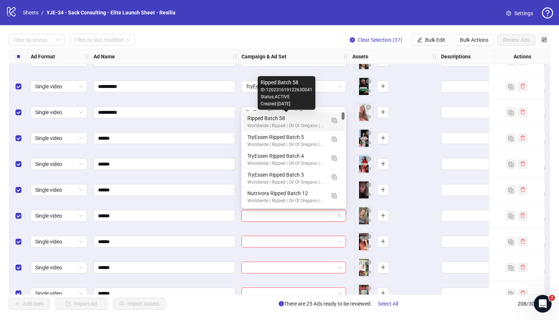
drag, startPoint x: 260, startPoint y: 117, endPoint x: 260, endPoint y: 122, distance: 5.2
click at [260, 117] on div "Ripped Batch 58" at bounding box center [286, 118] width 78 height 8
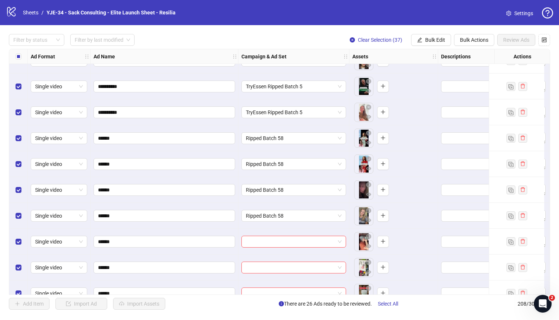
scroll to position [4952, 0]
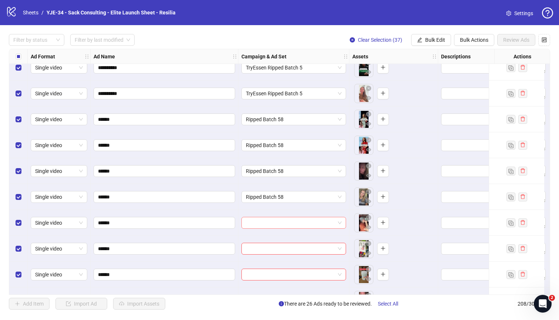
click at [260, 218] on input "search" at bounding box center [290, 222] width 89 height 11
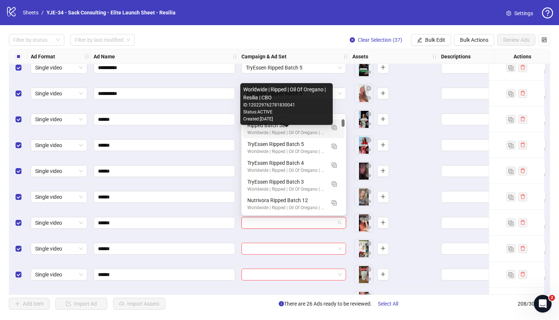
click at [264, 133] on div "Worldwide | Ripped | Oil Of Oregano | Resilia | CBO" at bounding box center [286, 132] width 78 height 7
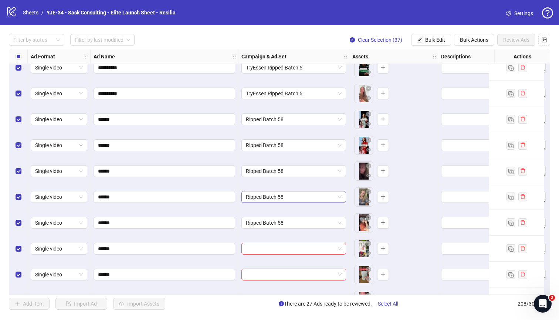
scroll to position [4990, 0]
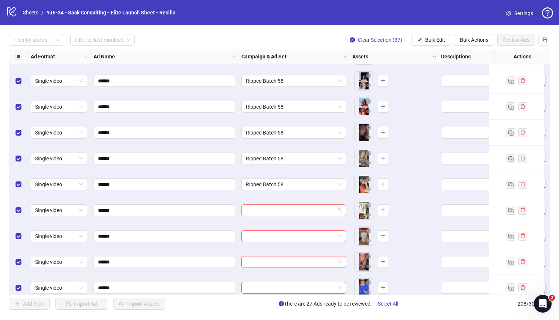
click at [262, 209] on input "search" at bounding box center [290, 210] width 89 height 11
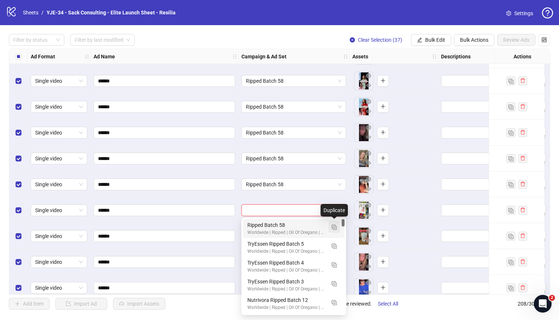
click at [330, 226] on button "button" at bounding box center [334, 227] width 12 height 12
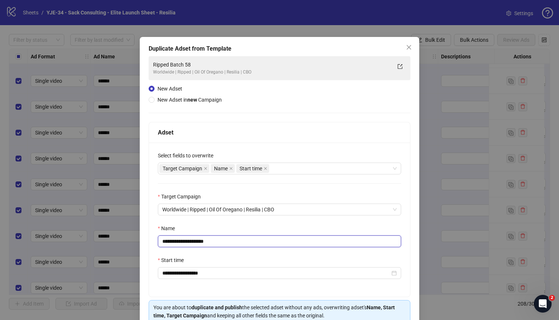
drag, startPoint x: 232, startPoint y: 243, endPoint x: 197, endPoint y: 243, distance: 35.1
click at [197, 243] on input "**********" at bounding box center [279, 241] width 243 height 12
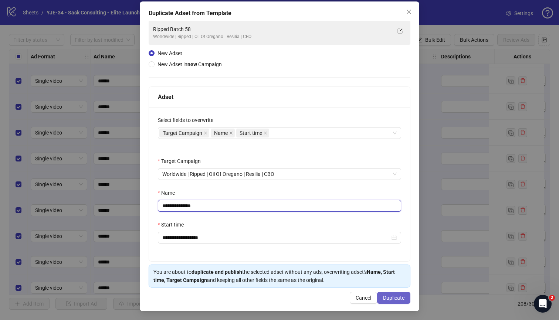
type input "**********"
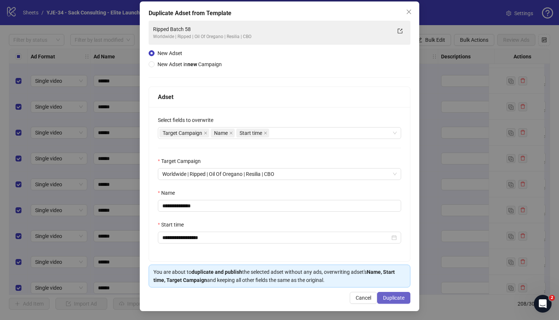
click at [383, 281] on span "Duplicate" at bounding box center [393, 298] width 21 height 6
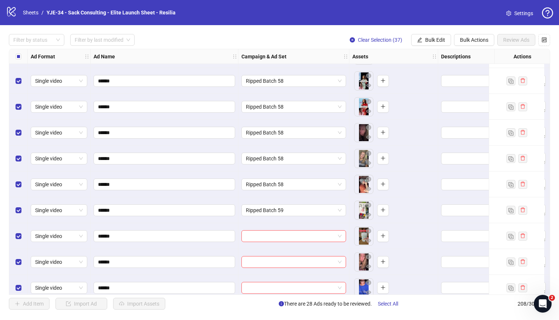
scroll to position [5006, 0]
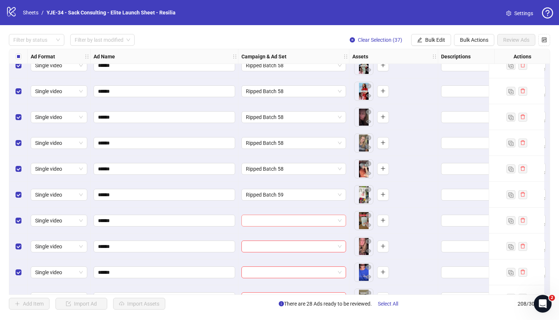
click at [288, 223] on input "search" at bounding box center [290, 220] width 89 height 11
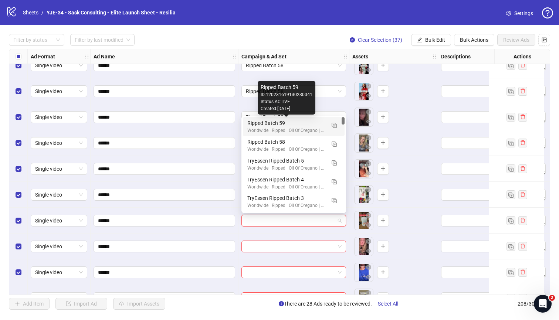
click at [281, 121] on div "Ripped Batch 59" at bounding box center [286, 123] width 78 height 8
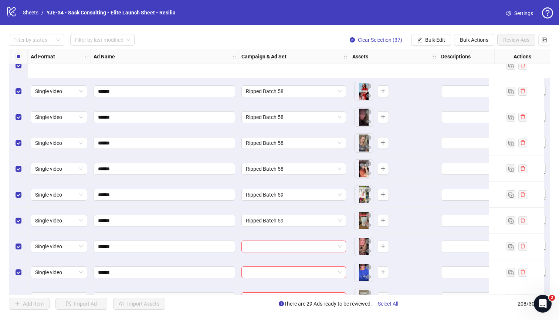
scroll to position [5105, 0]
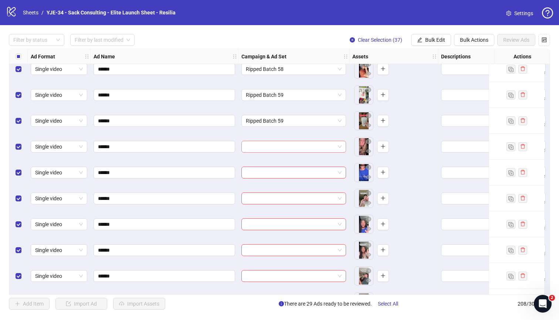
click at [279, 146] on input "search" at bounding box center [290, 146] width 89 height 11
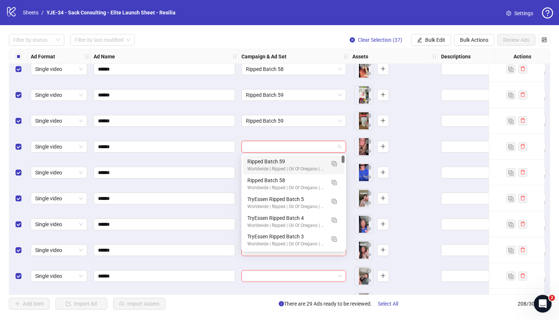
click at [277, 164] on div "Ripped Batch 59" at bounding box center [286, 161] width 78 height 8
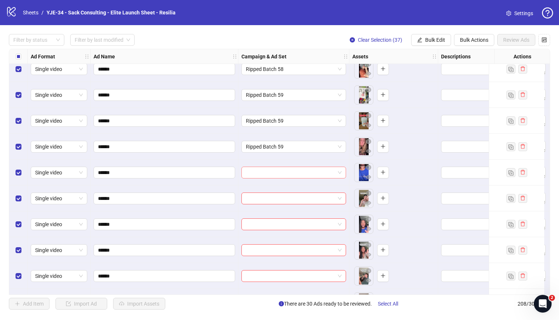
click at [274, 173] on input "search" at bounding box center [290, 172] width 89 height 11
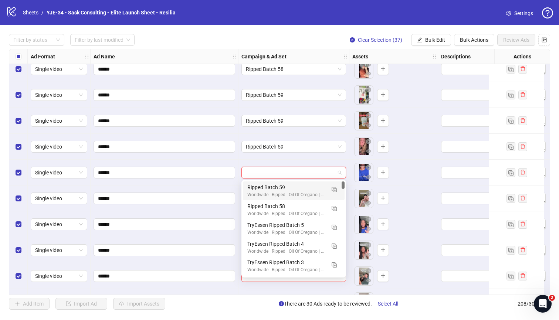
click at [274, 186] on div "Ripped Batch 59" at bounding box center [286, 187] width 78 height 8
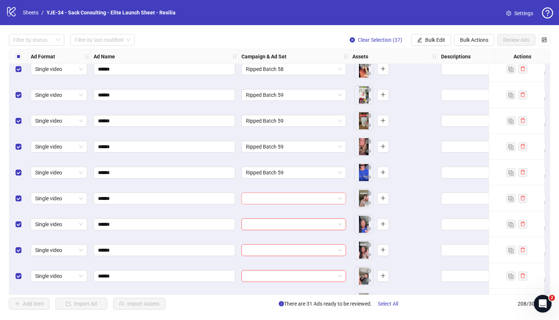
click at [273, 195] on input "search" at bounding box center [290, 198] width 89 height 11
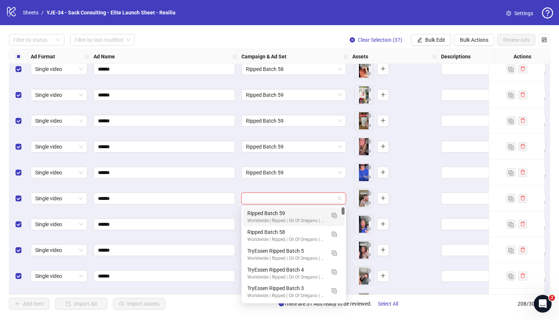
click at [272, 213] on div "Ripped Batch 59" at bounding box center [286, 213] width 78 height 8
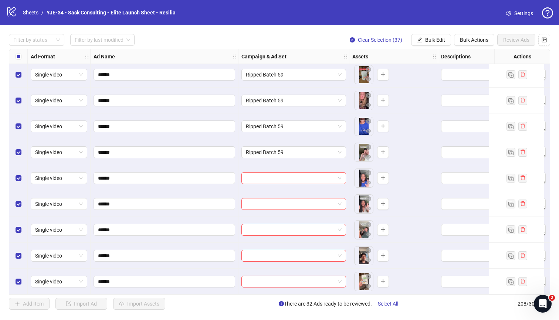
scroll to position [5155, 0]
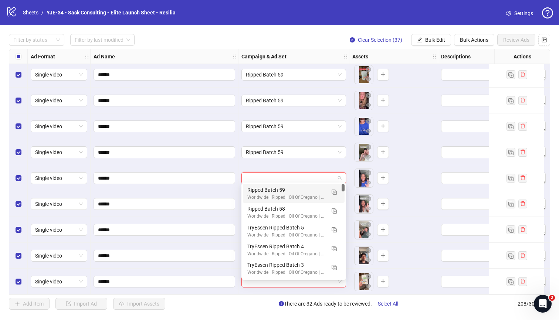
click at [272, 175] on input "search" at bounding box center [290, 178] width 89 height 11
click at [333, 191] on img "button" at bounding box center [334, 192] width 5 height 5
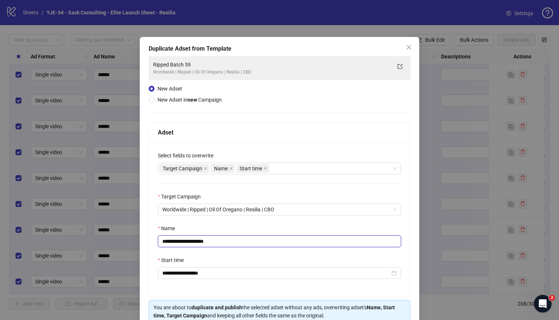
drag, startPoint x: 220, startPoint y: 243, endPoint x: 193, endPoint y: 243, distance: 26.6
click at [193, 243] on input "**********" at bounding box center [279, 241] width 243 height 12
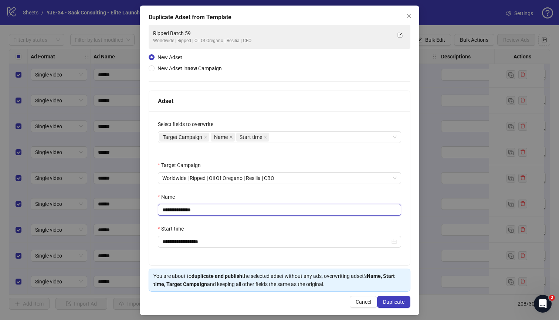
scroll to position [36, 0]
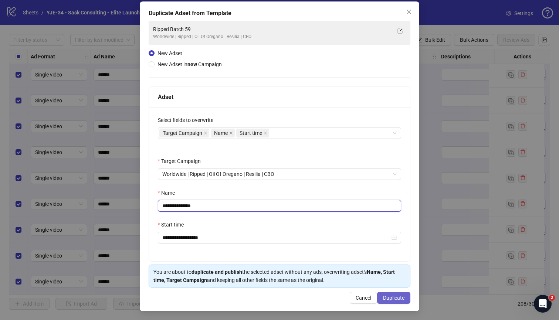
type input "**********"
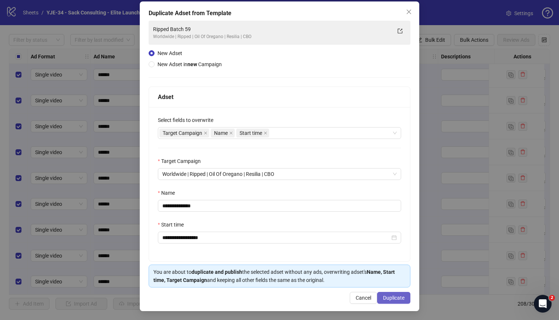
click at [386, 281] on button "Duplicate" at bounding box center [393, 298] width 33 height 12
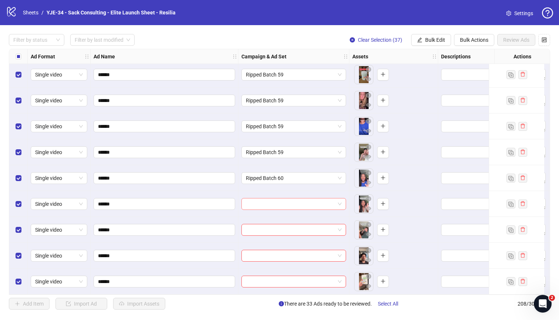
click at [318, 207] on div at bounding box center [293, 204] width 105 height 12
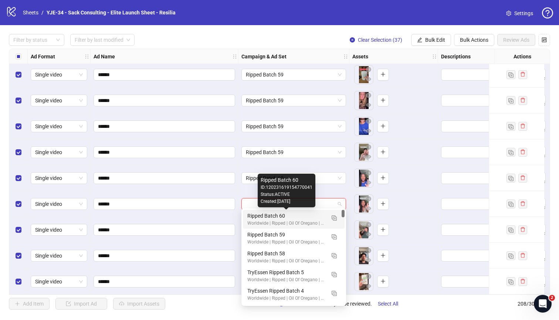
click at [299, 219] on div "Ripped Batch 60" at bounding box center [286, 216] width 78 height 8
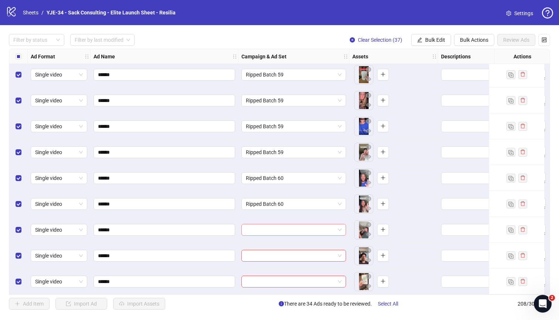
click at [292, 225] on input "search" at bounding box center [290, 229] width 89 height 11
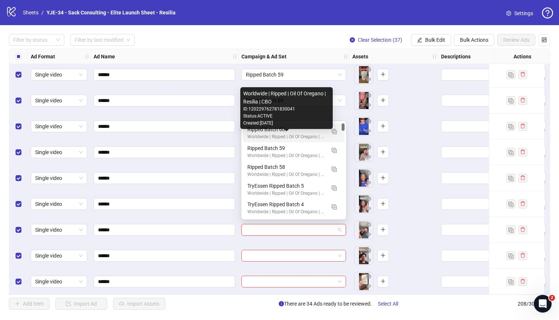
click at [292, 135] on div "Worldwide | Ripped | Oil Of Oregano | Resilia | CBO" at bounding box center [286, 136] width 78 height 7
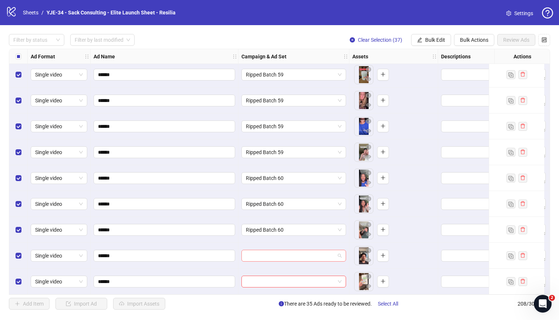
click at [292, 250] on input "search" at bounding box center [290, 255] width 89 height 11
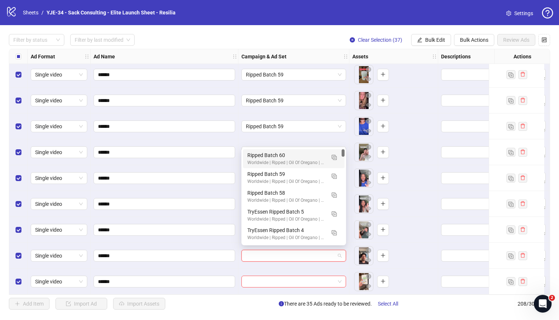
click at [248, 157] on div "Ripped Batch 60" at bounding box center [286, 155] width 78 height 8
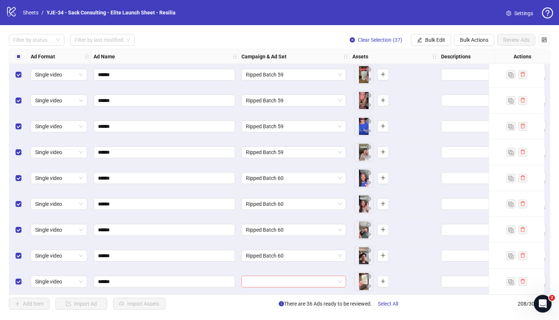
click at [251, 277] on input "search" at bounding box center [290, 281] width 89 height 11
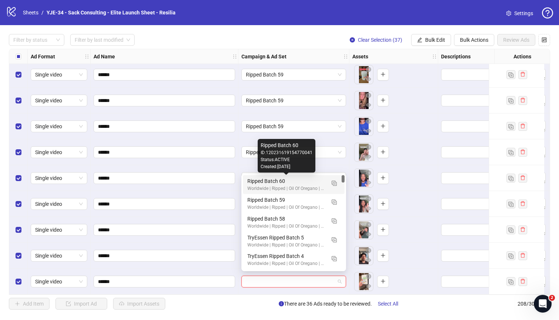
click at [254, 180] on div "Ripped Batch 60" at bounding box center [286, 181] width 78 height 8
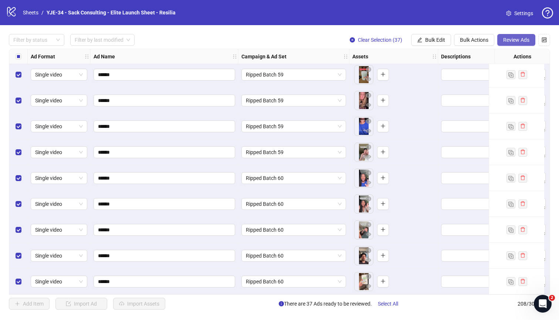
click at [443, 41] on span "Review Ads" at bounding box center [516, 40] width 26 height 6
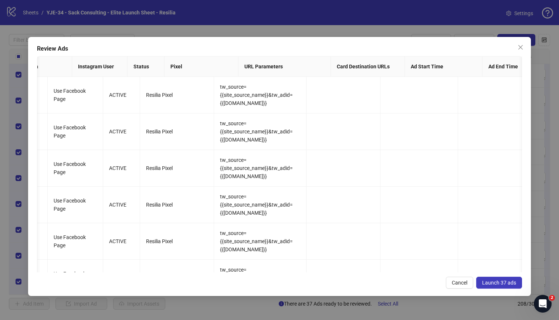
scroll to position [0, 899]
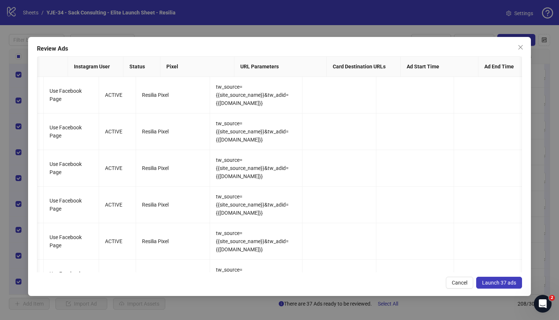
click at [443, 281] on span "Launch 37 ads" at bounding box center [499, 283] width 34 height 6
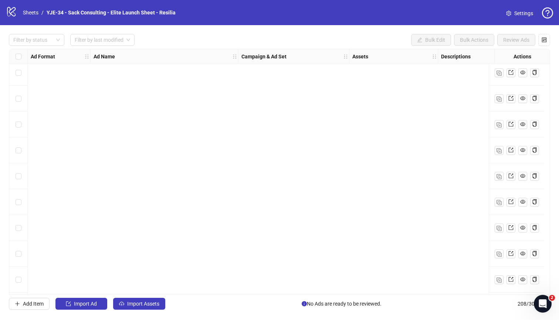
scroll to position [4978, 0]
